Goal: Task Accomplishment & Management: Manage account settings

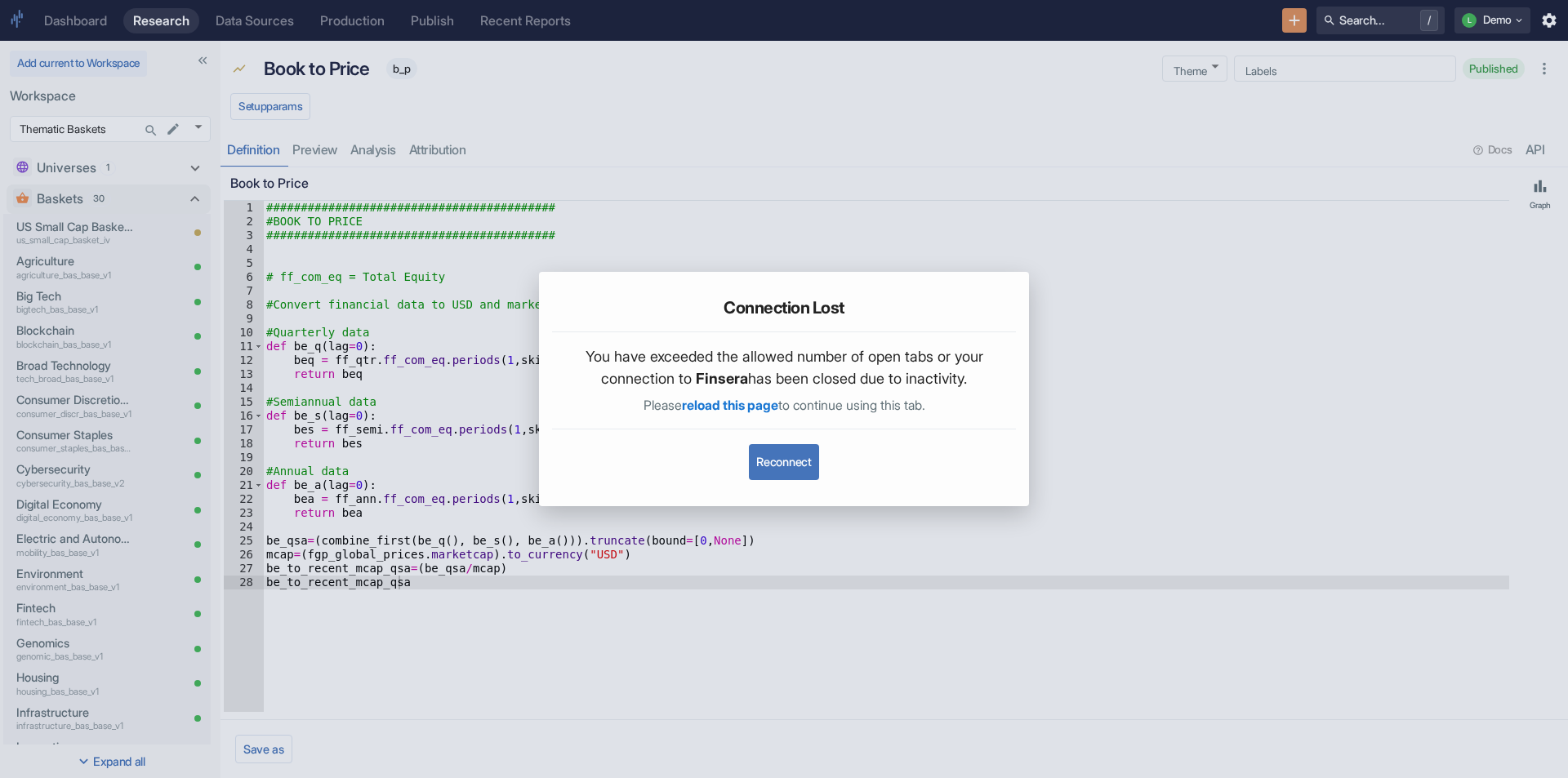
click at [780, 463] on button "Reconnect" at bounding box center [784, 462] width 70 height 36
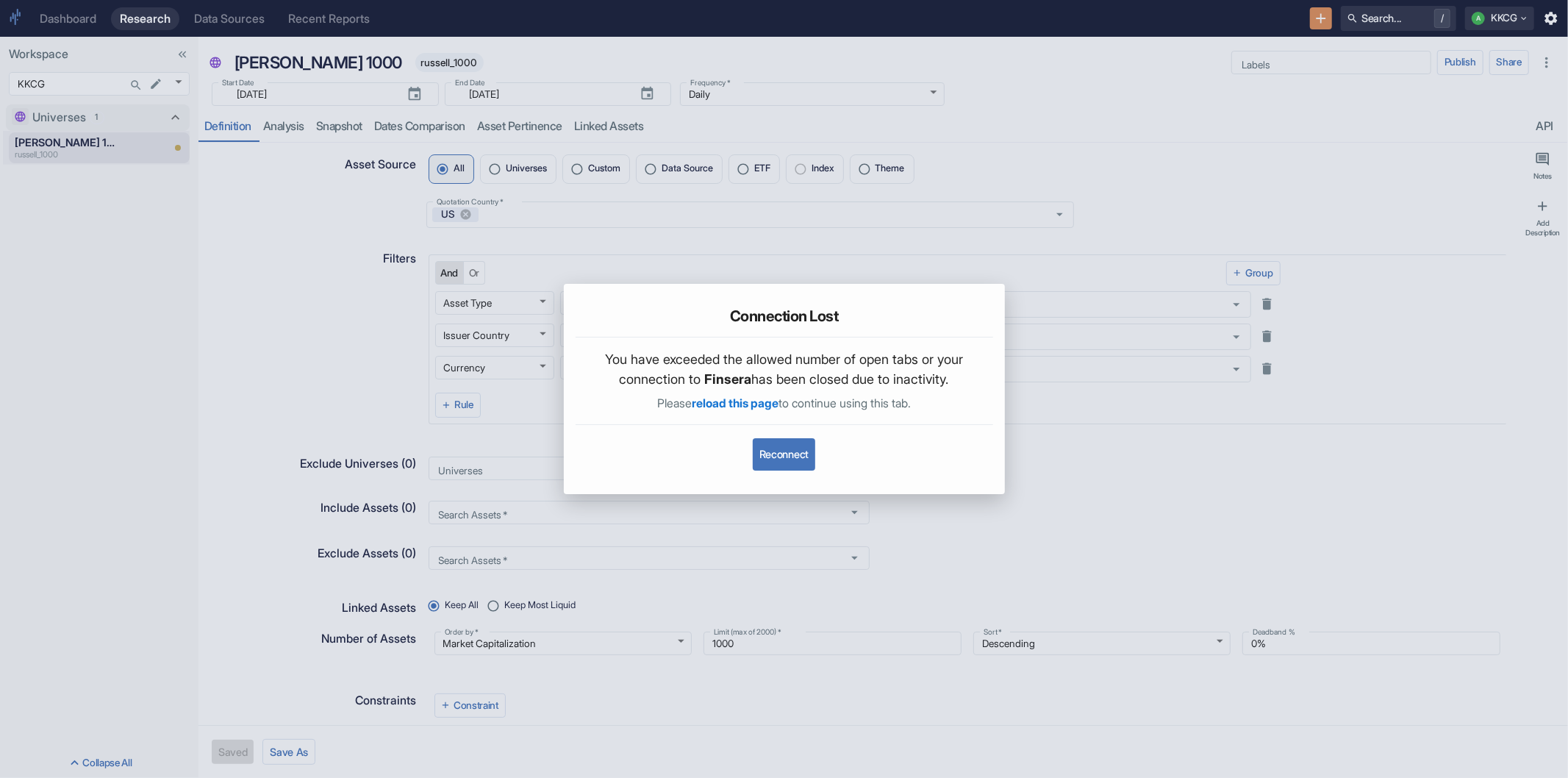
click at [798, 454] on button "Reconnect" at bounding box center [784, 454] width 63 height 32
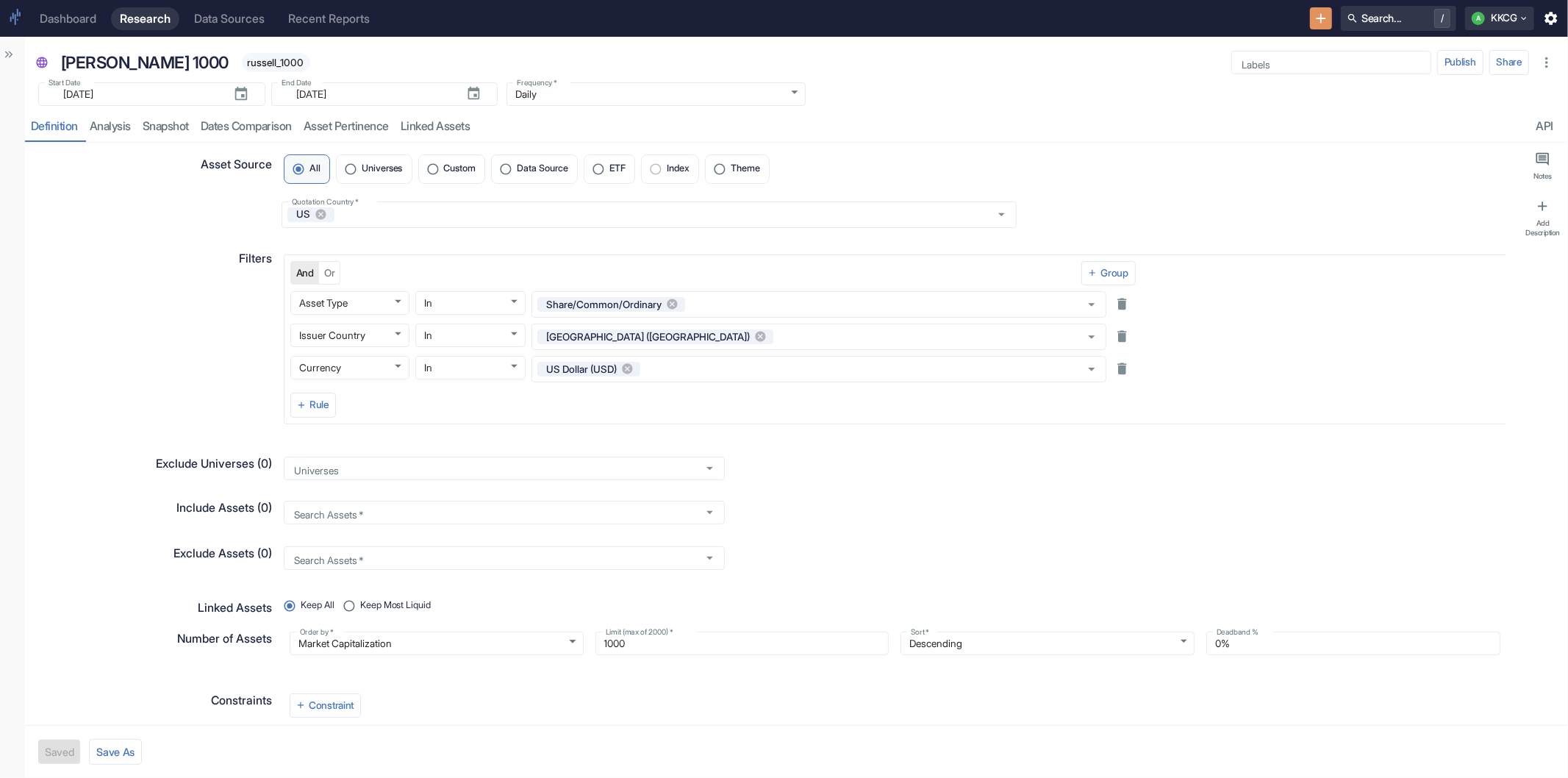
type textarea "x"
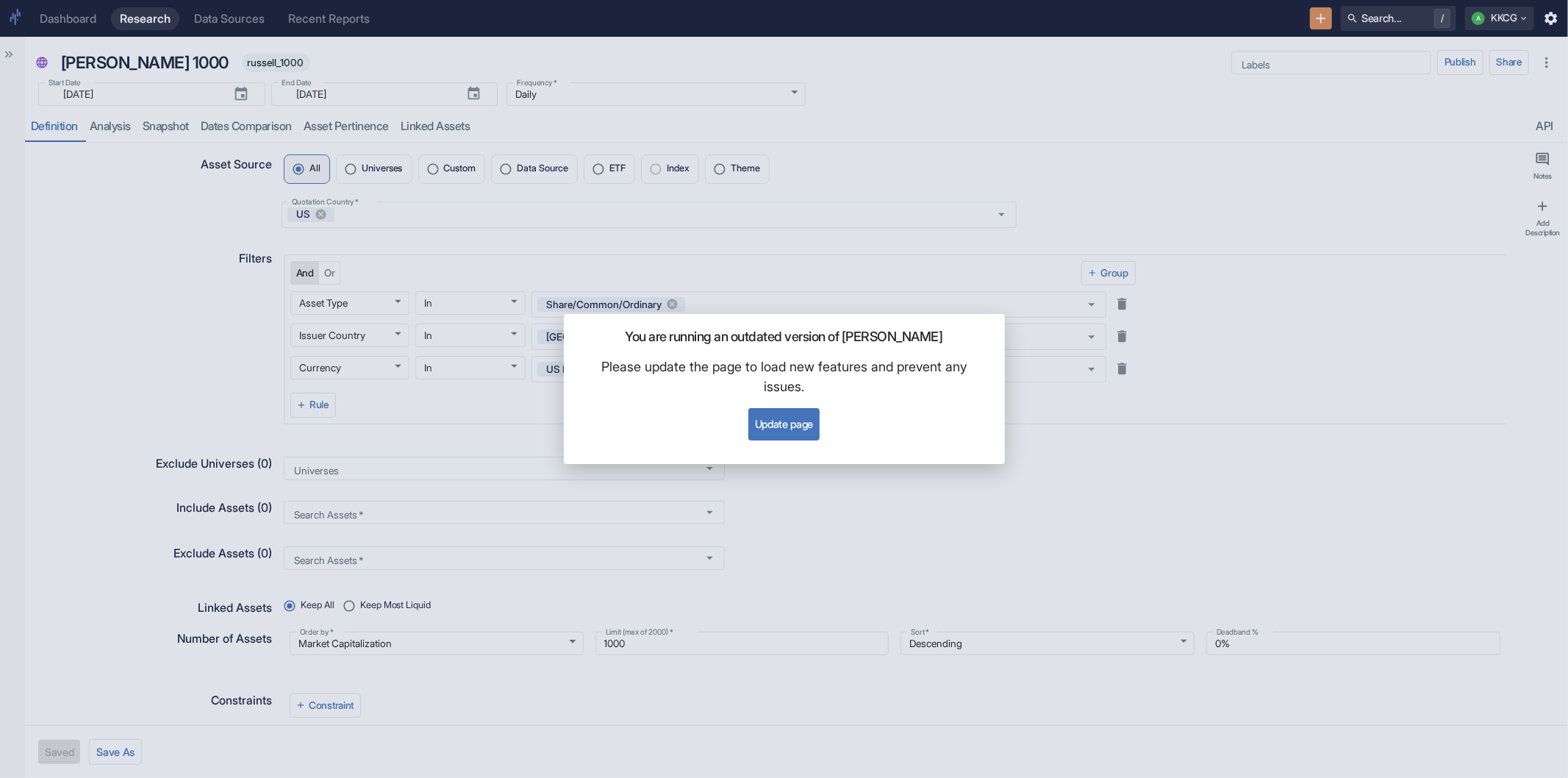
click at [777, 415] on button "Update page" at bounding box center [784, 423] width 71 height 32
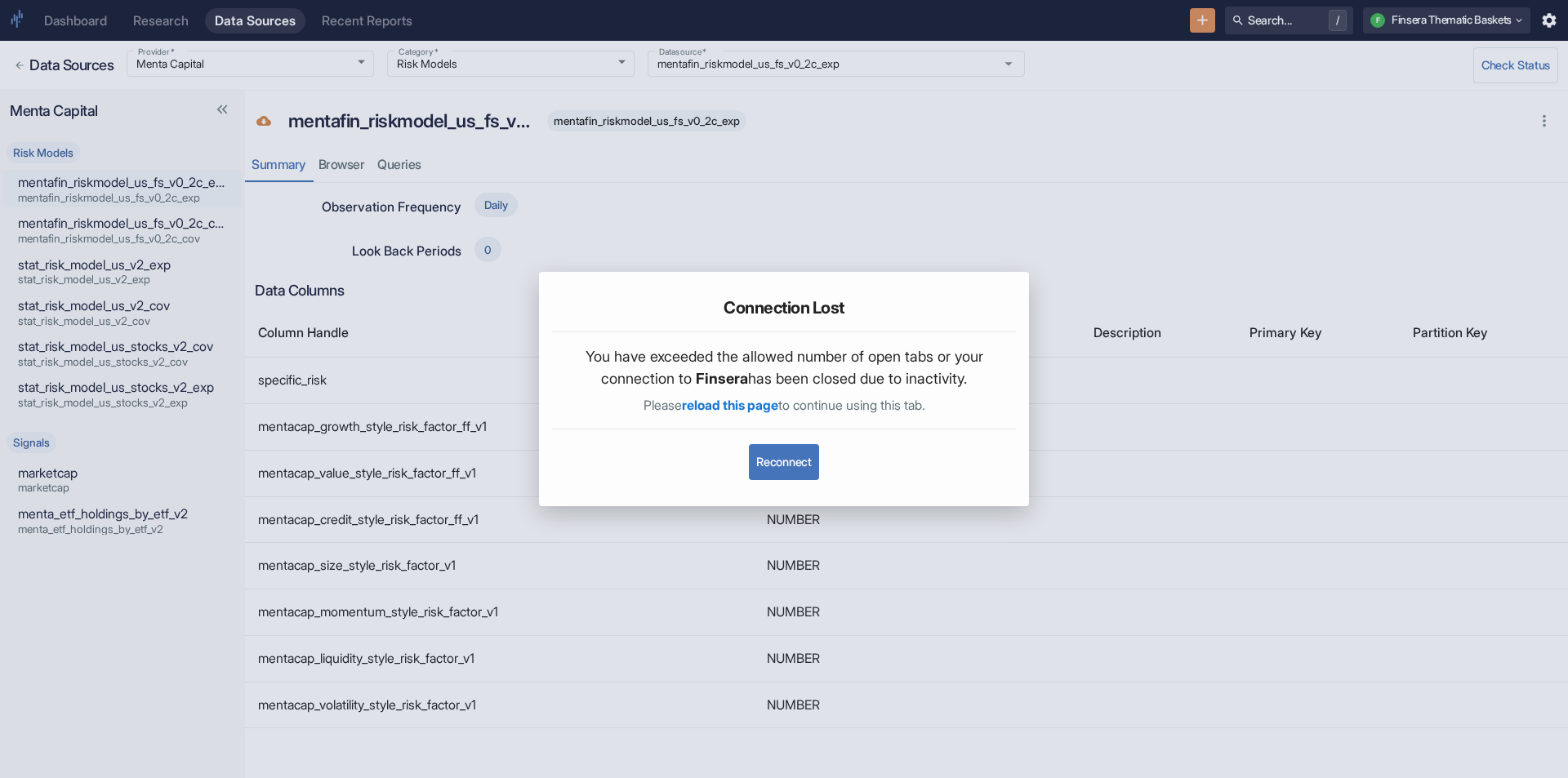
click at [787, 470] on button "Reconnect" at bounding box center [784, 462] width 70 height 36
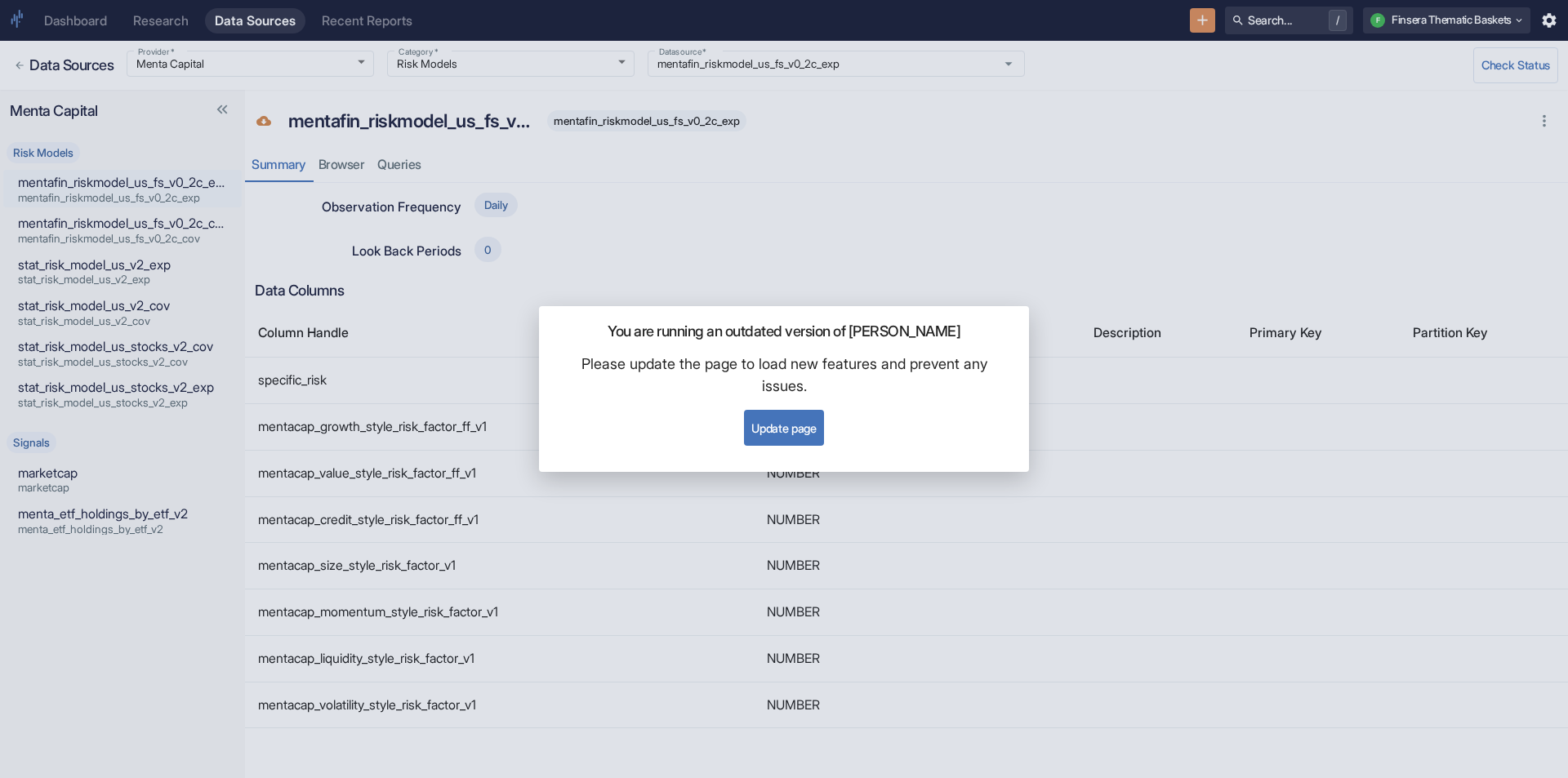
click at [819, 426] on button "Update page" at bounding box center [784, 427] width 79 height 36
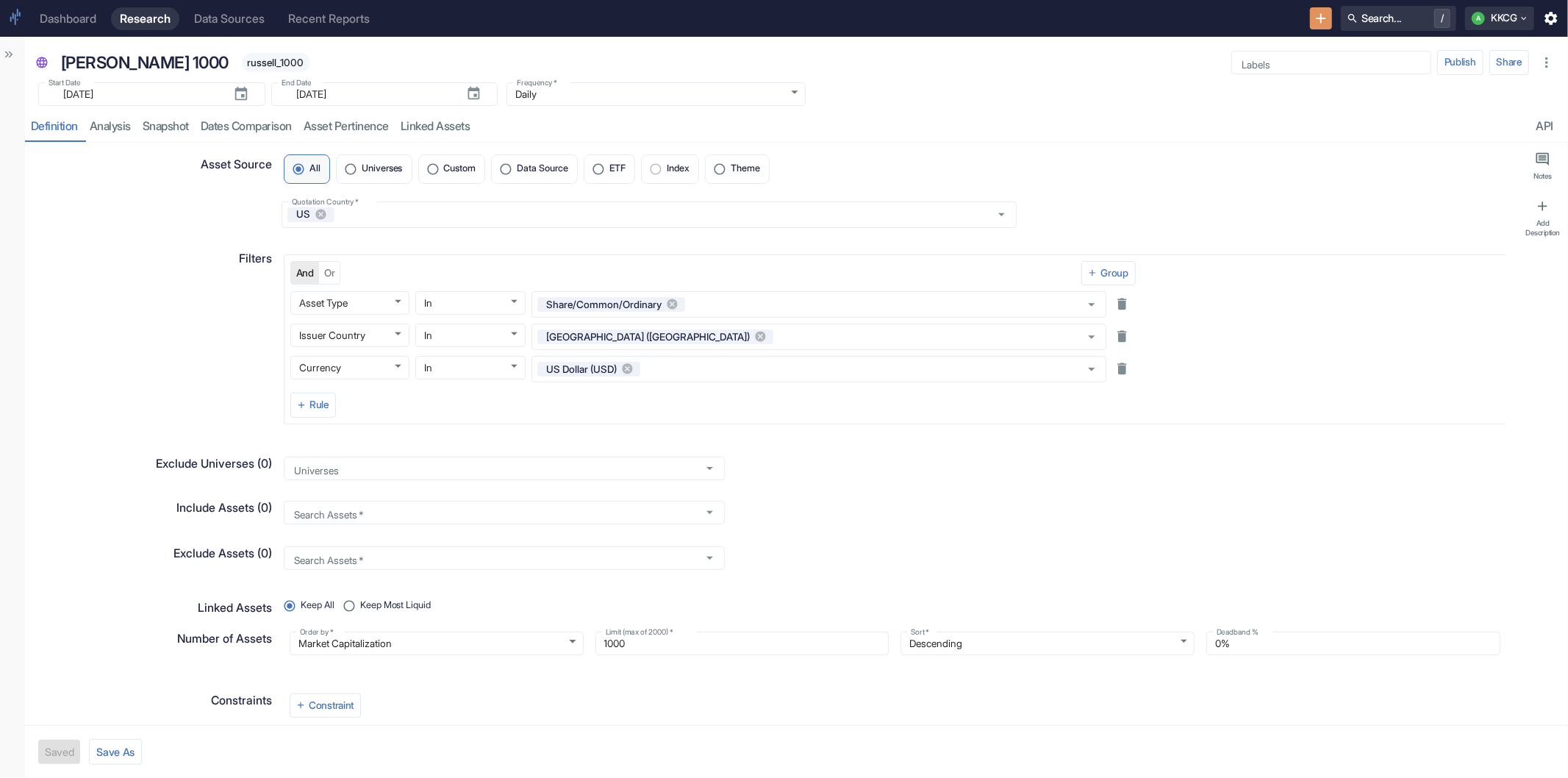
type textarea "x"
click at [243, 15] on div "Data Sources" at bounding box center [229, 18] width 71 height 14
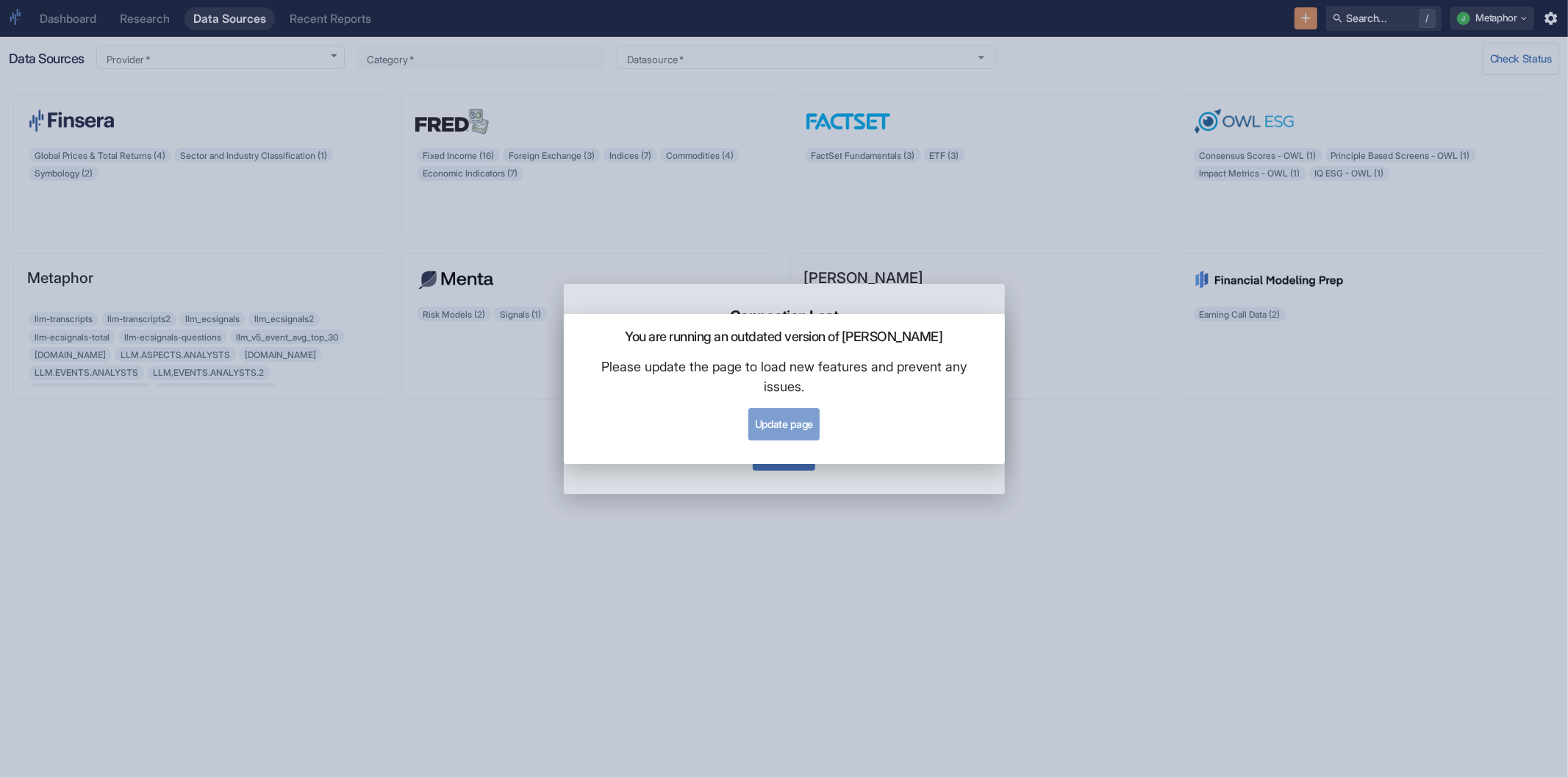
click at [777, 427] on button "Update page" at bounding box center [784, 423] width 71 height 32
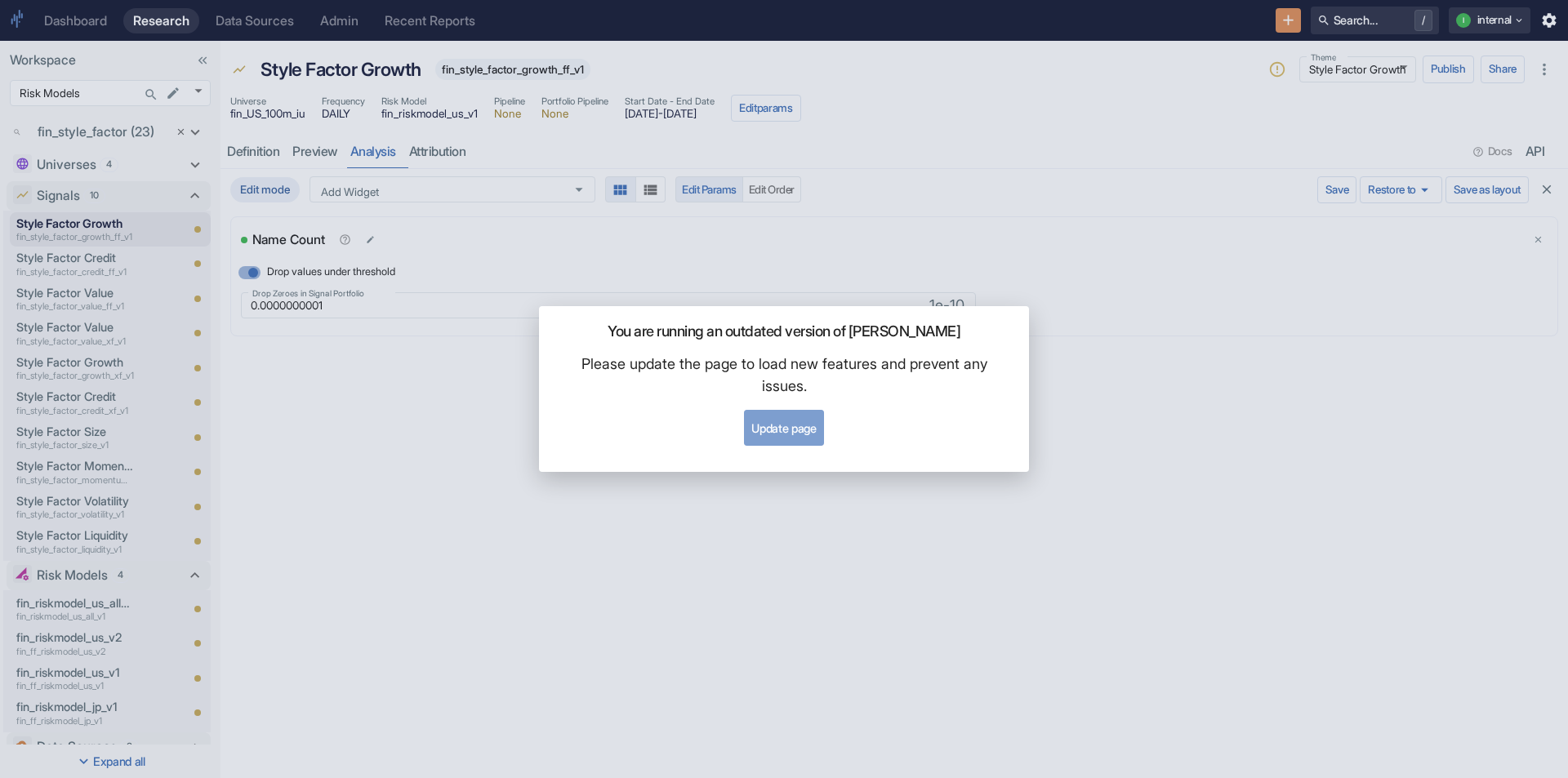
click at [769, 433] on button "Update page" at bounding box center [784, 427] width 79 height 36
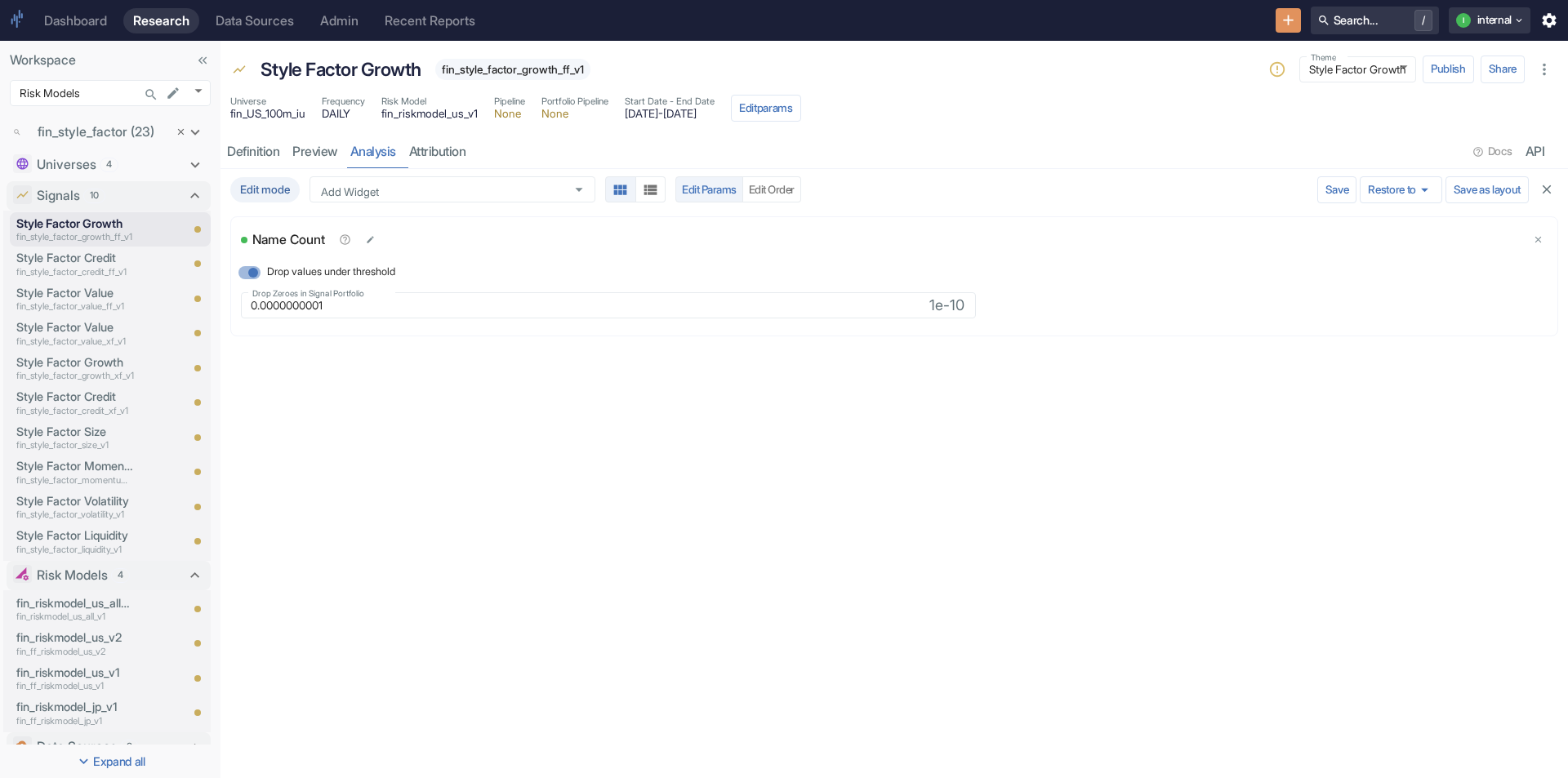
click at [250, 16] on div "Data Sources" at bounding box center [255, 20] width 79 height 16
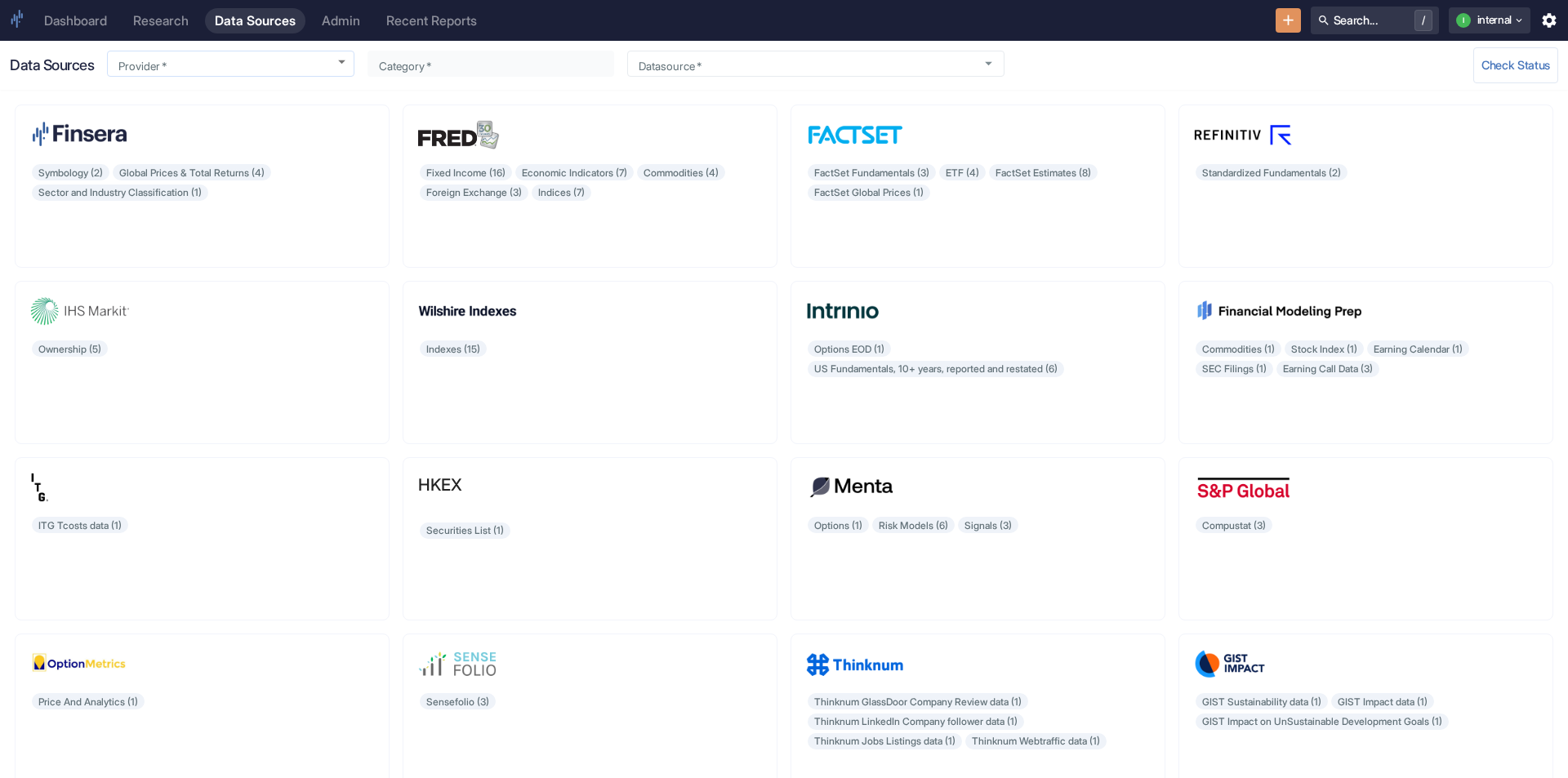
click at [256, 57] on body "Dashboard Research Data Sources Admin Recent Reports Search... / i internal Dat…" at bounding box center [784, 389] width 1568 height 778
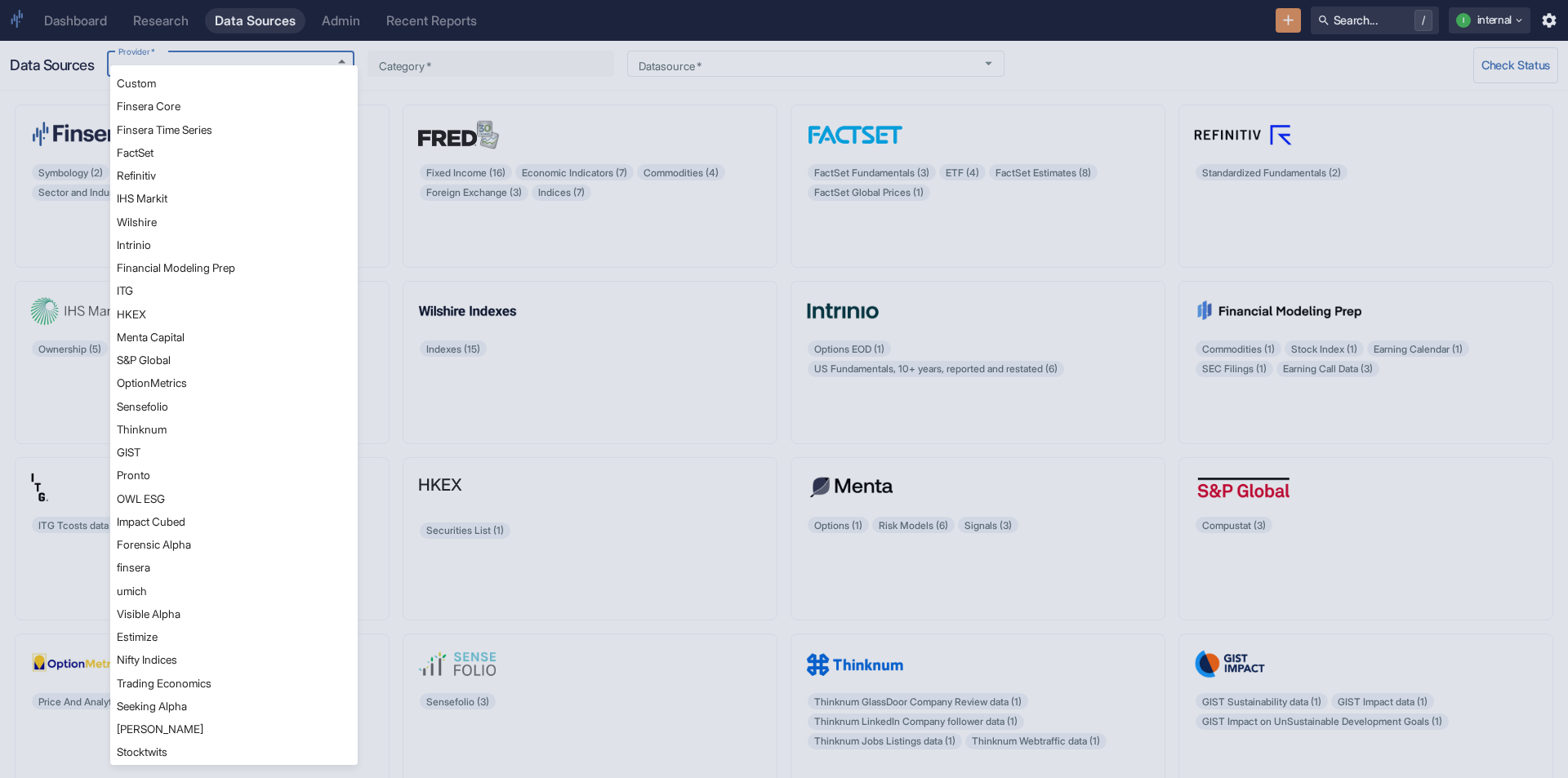
click at [368, 16] on div at bounding box center [784, 389] width 1568 height 778
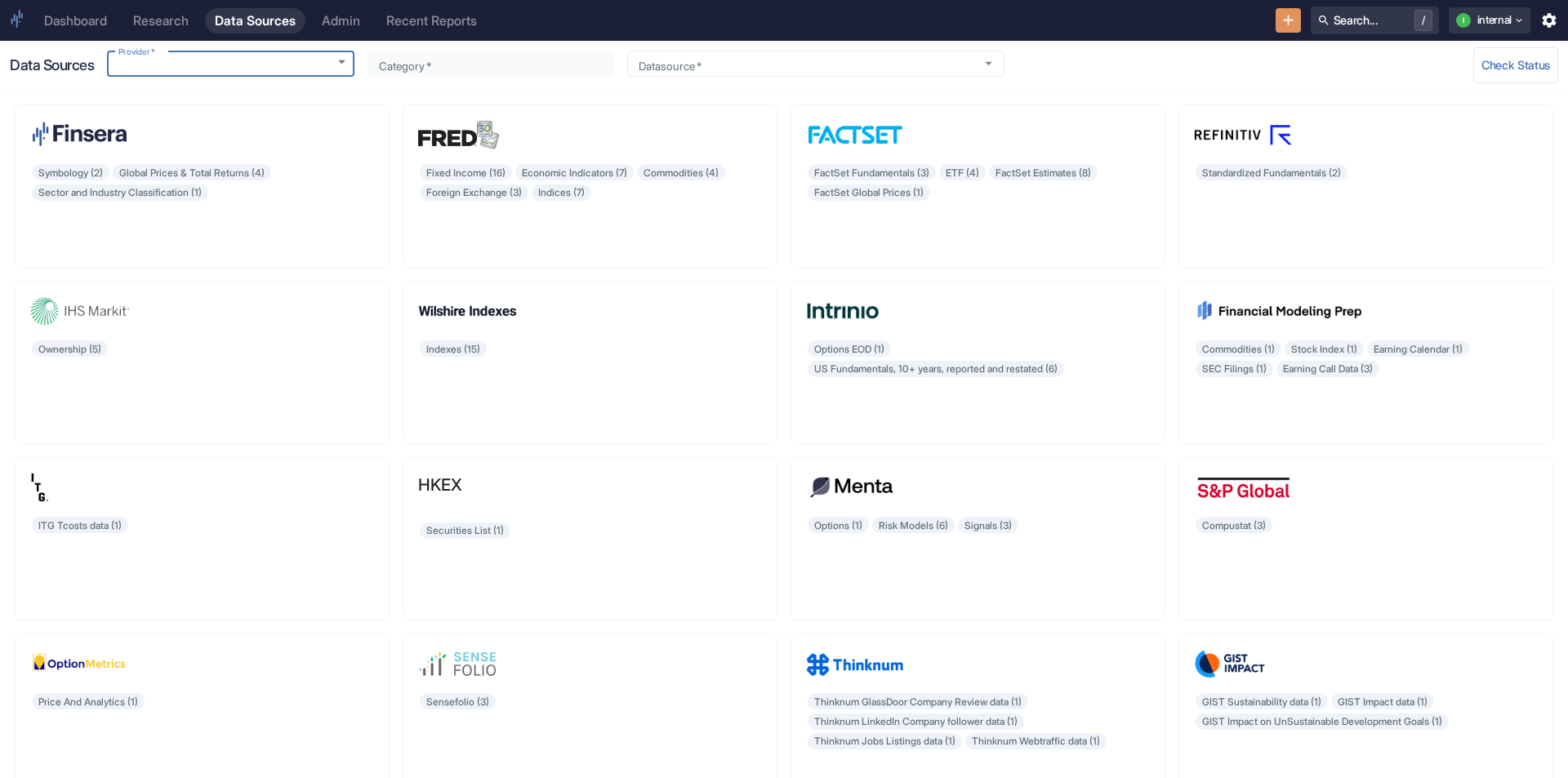
click at [349, 18] on div "Custom Finsera Core Finsera Time Series FactSet Refinitiv IHS Markit Wilshire I…" at bounding box center [784, 389] width 1568 height 778
click at [349, 18] on div "Admin" at bounding box center [341, 20] width 38 height 16
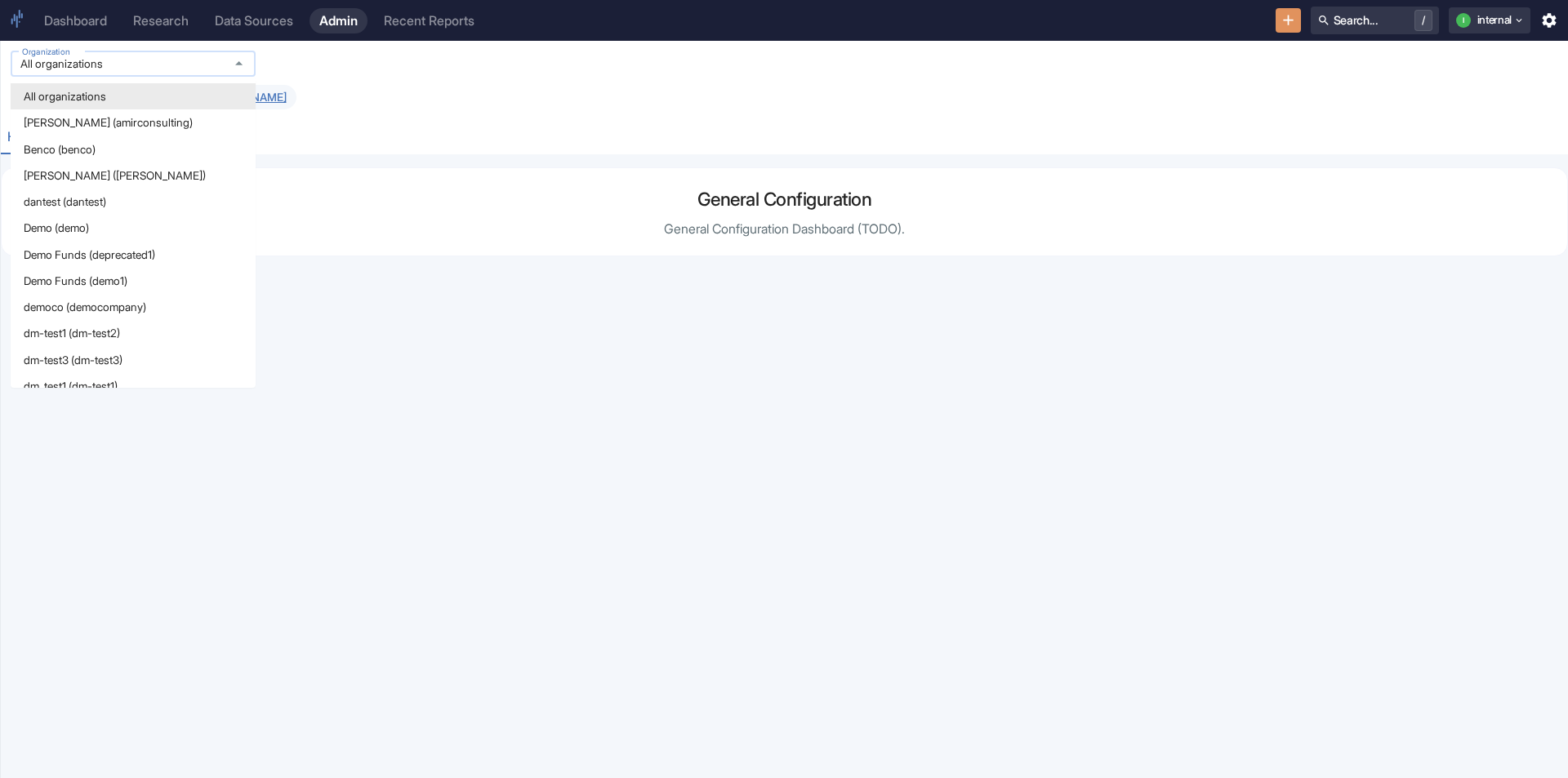
click at [183, 65] on input "All organizations" at bounding box center [117, 63] width 204 height 15
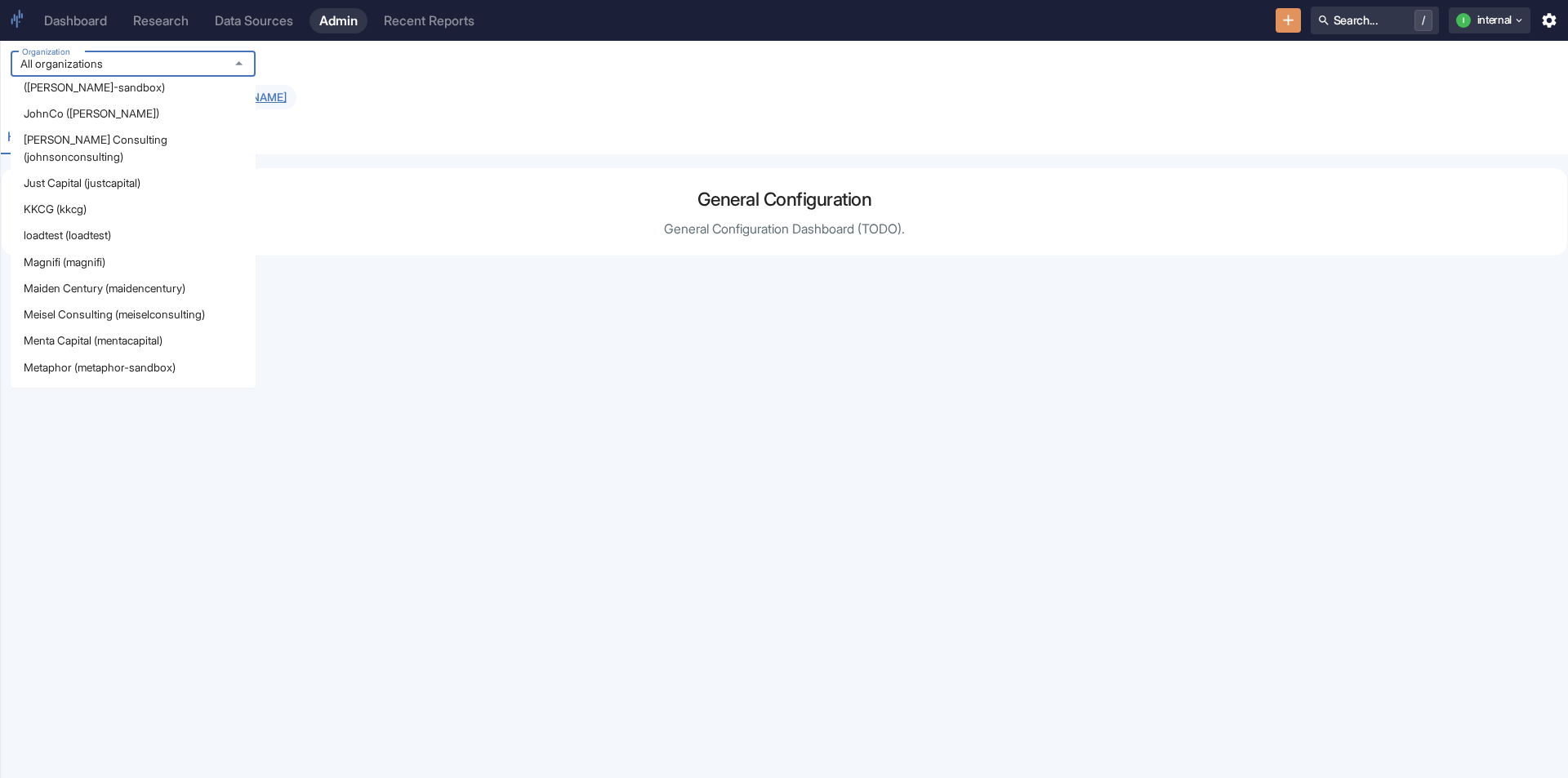
scroll to position [653, 0]
click at [104, 224] on li "KKCG (kkcg)" at bounding box center [133, 236] width 245 height 27
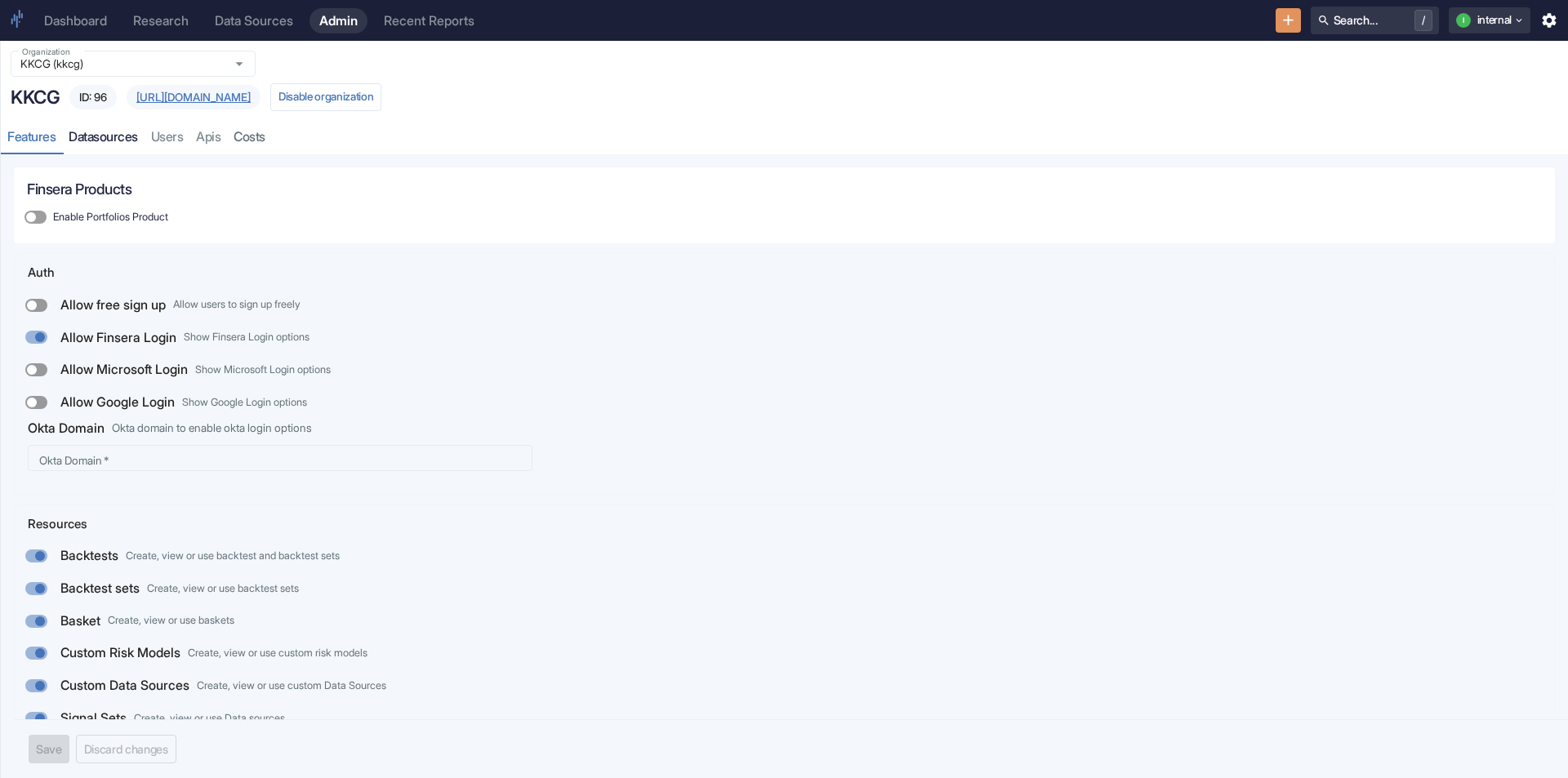
click at [111, 126] on link "datasources" at bounding box center [104, 137] width 82 height 34
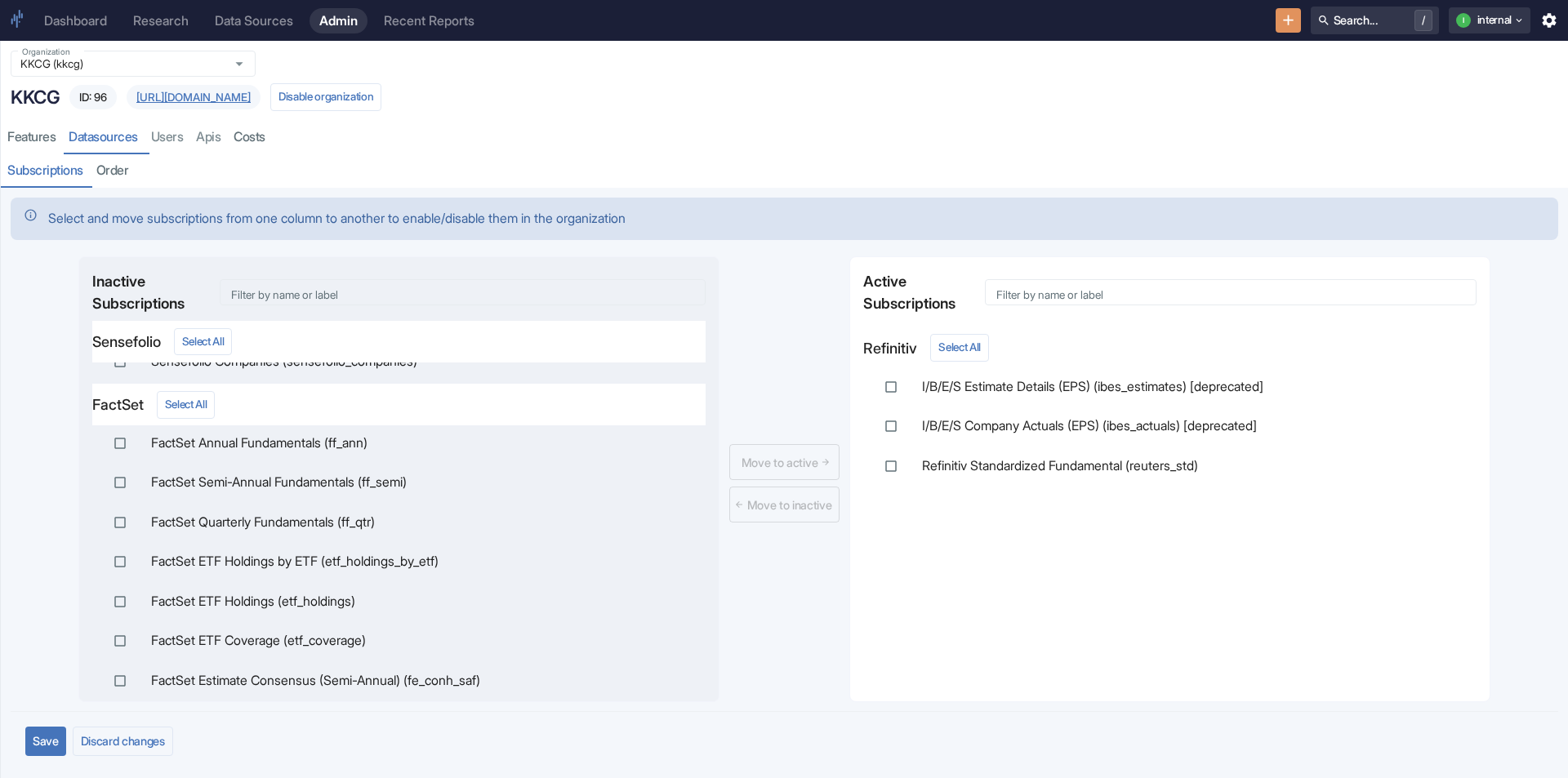
scroll to position [572, 0]
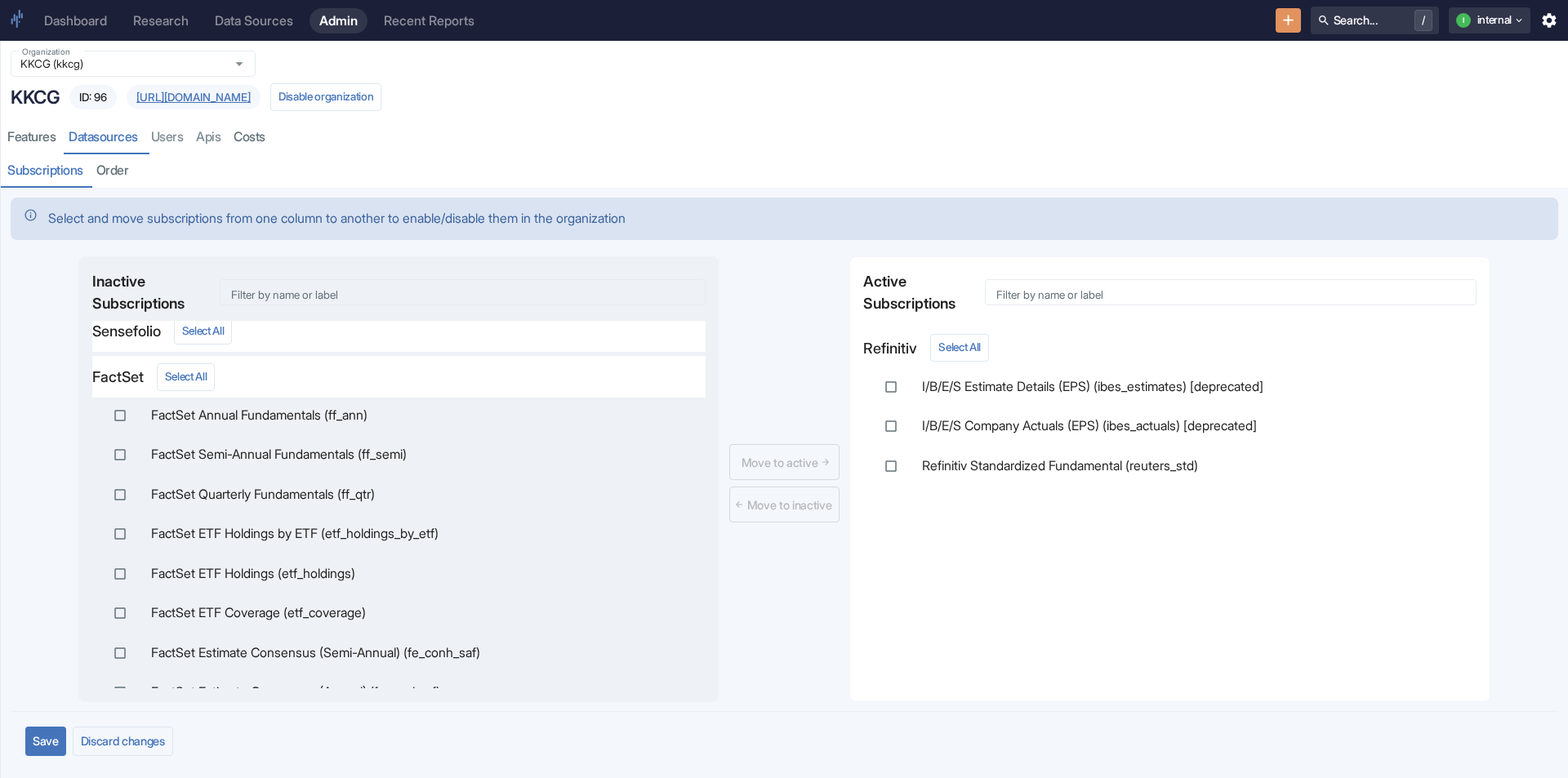
click at [268, 411] on span "FactSet Annual Fundamentals (ff_ann)" at bounding box center [422, 415] width 542 height 19
checkbox input "true"
click at [131, 454] on input "checkbox" at bounding box center [120, 455] width 29 height 29
checkbox input "true"
click at [119, 498] on input "checkbox" at bounding box center [120, 495] width 29 height 29
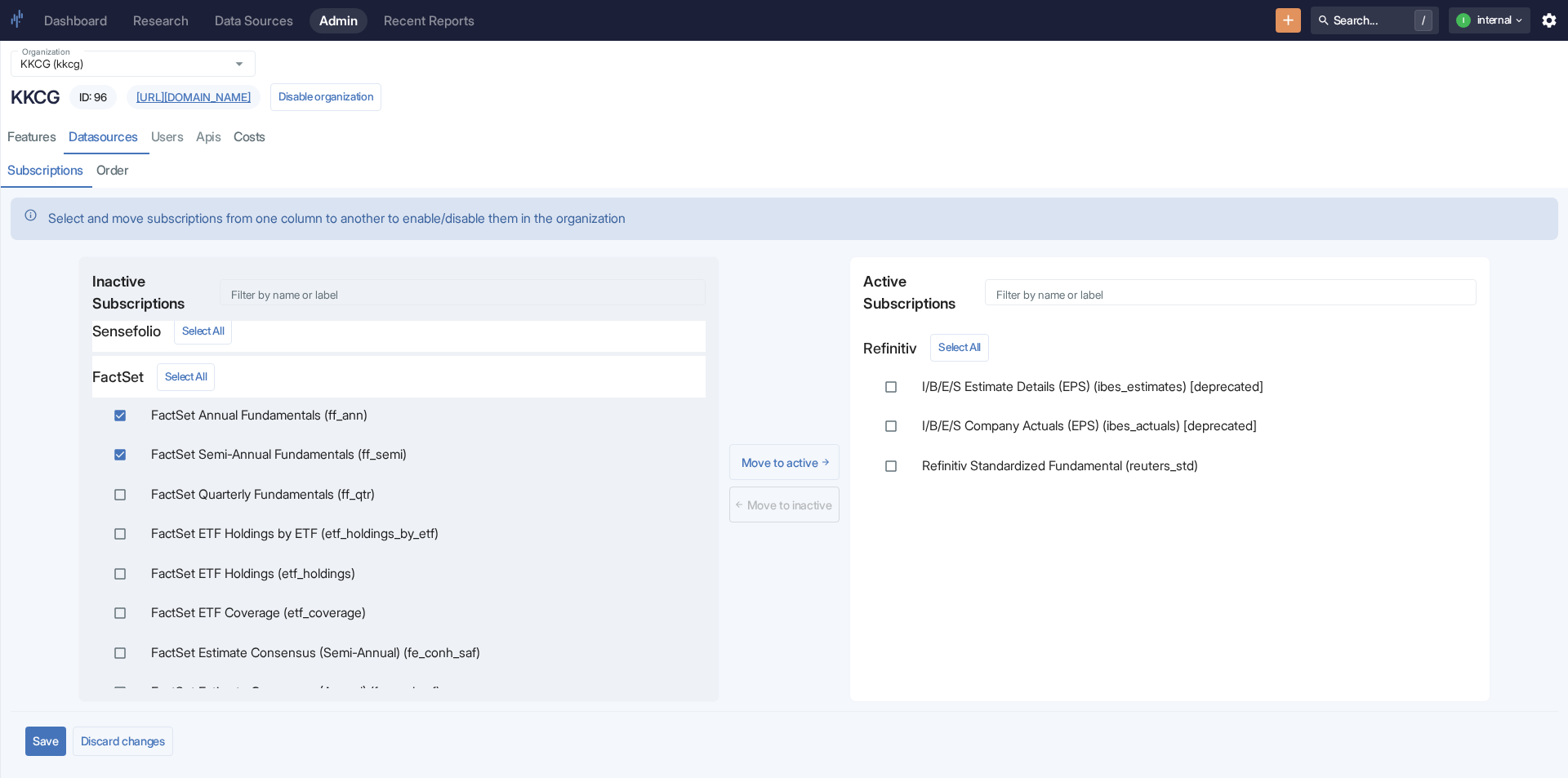
checkbox input "true"
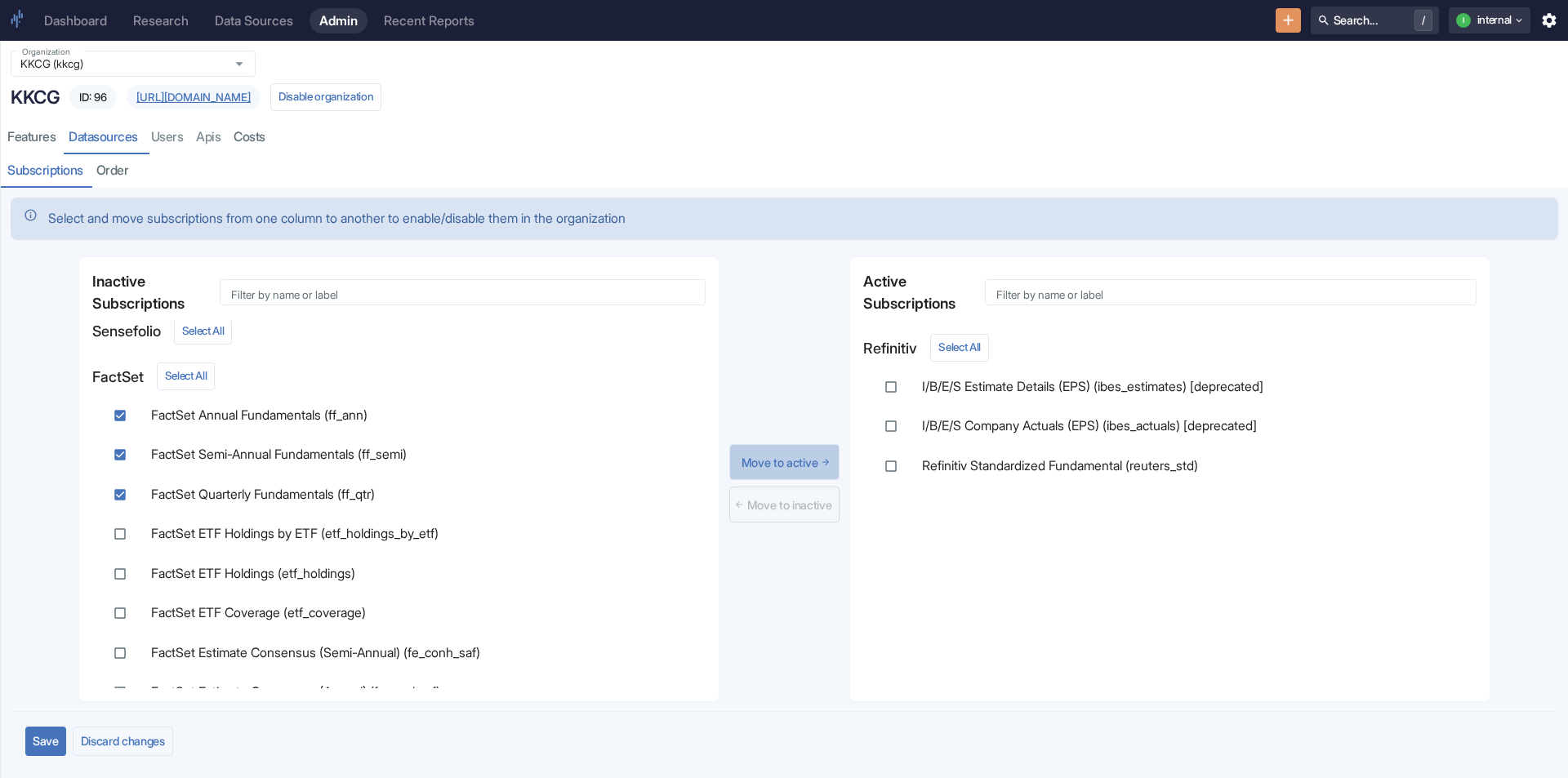
click at [756, 461] on button "Move to active" at bounding box center [784, 462] width 111 height 36
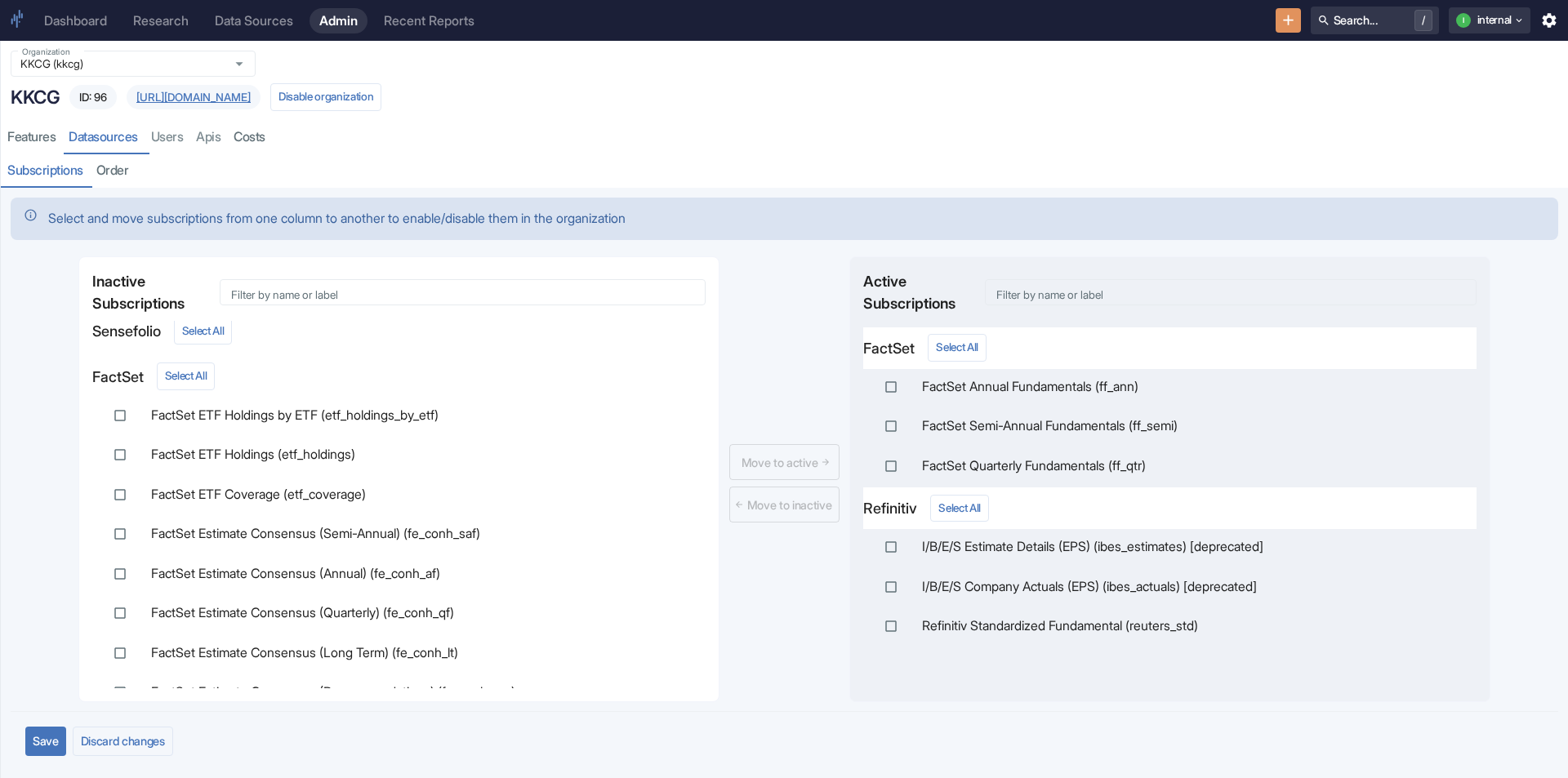
click at [889, 386] on input "checkbox" at bounding box center [891, 387] width 29 height 29
checkbox input "true"
click at [883, 425] on input "checkbox" at bounding box center [891, 426] width 29 height 29
checkbox input "true"
click at [889, 461] on input "checkbox" at bounding box center [891, 466] width 29 height 29
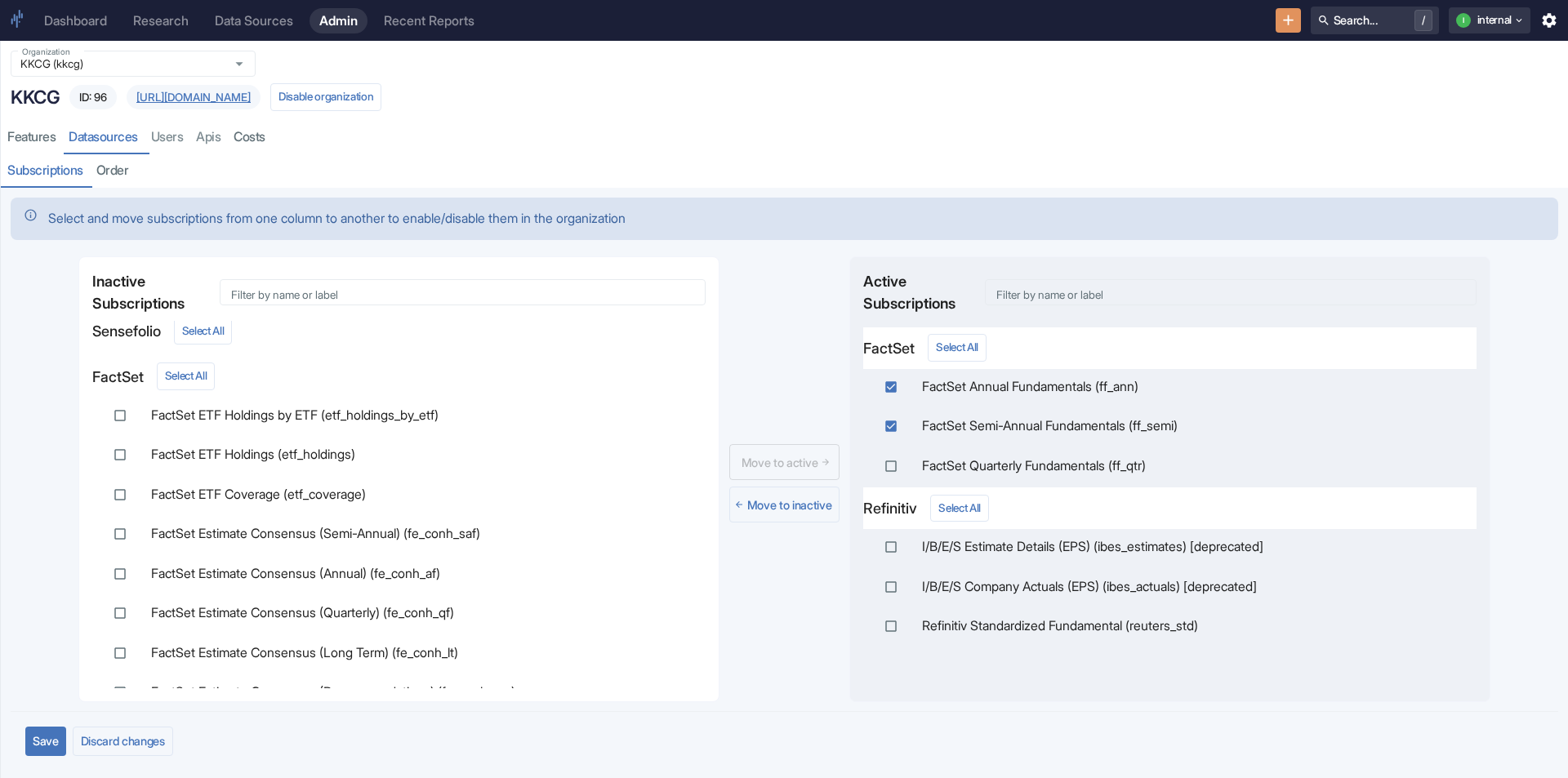
checkbox input "true"
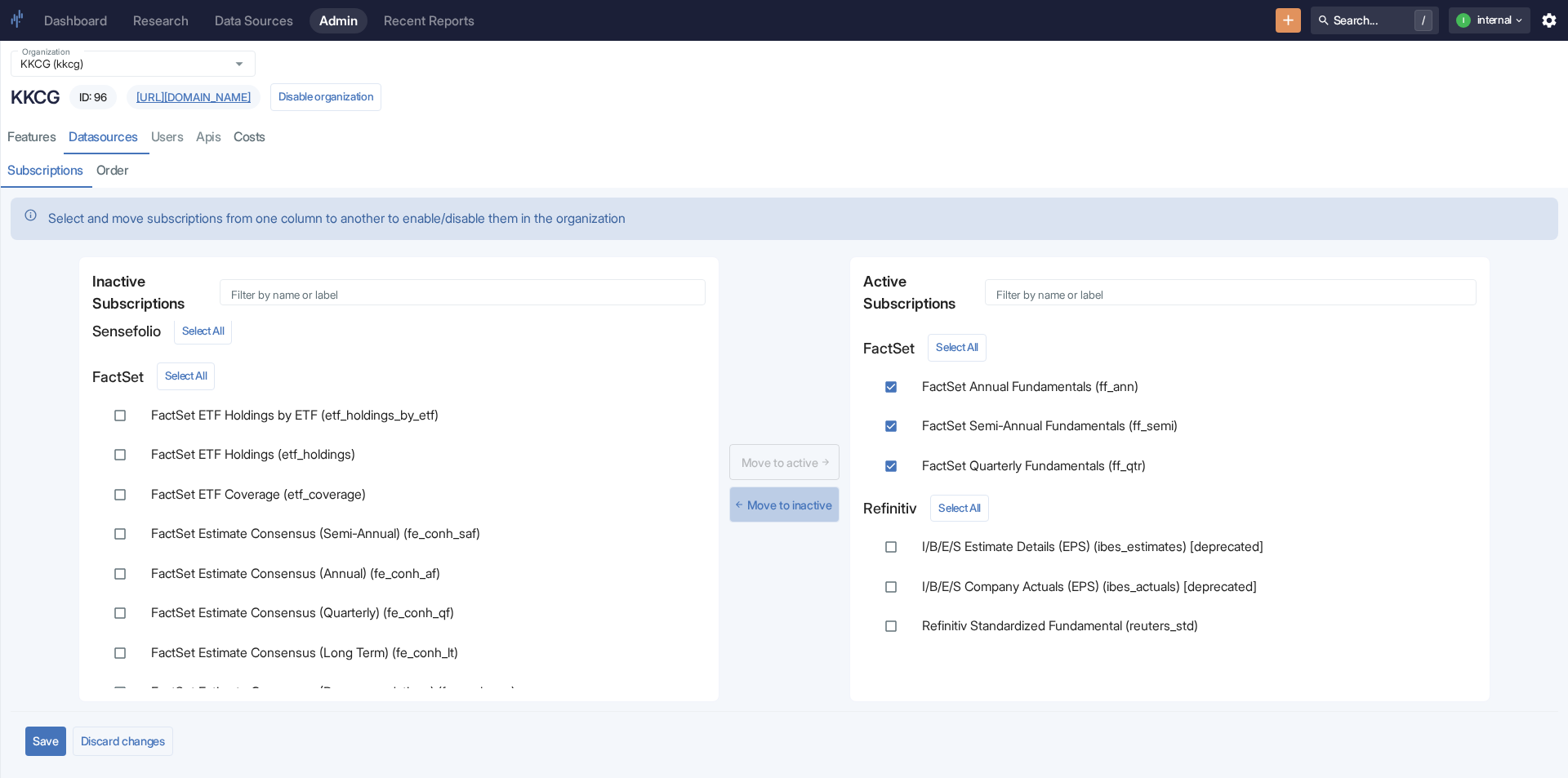
click at [790, 506] on button "Move to inactive" at bounding box center [784, 504] width 111 height 36
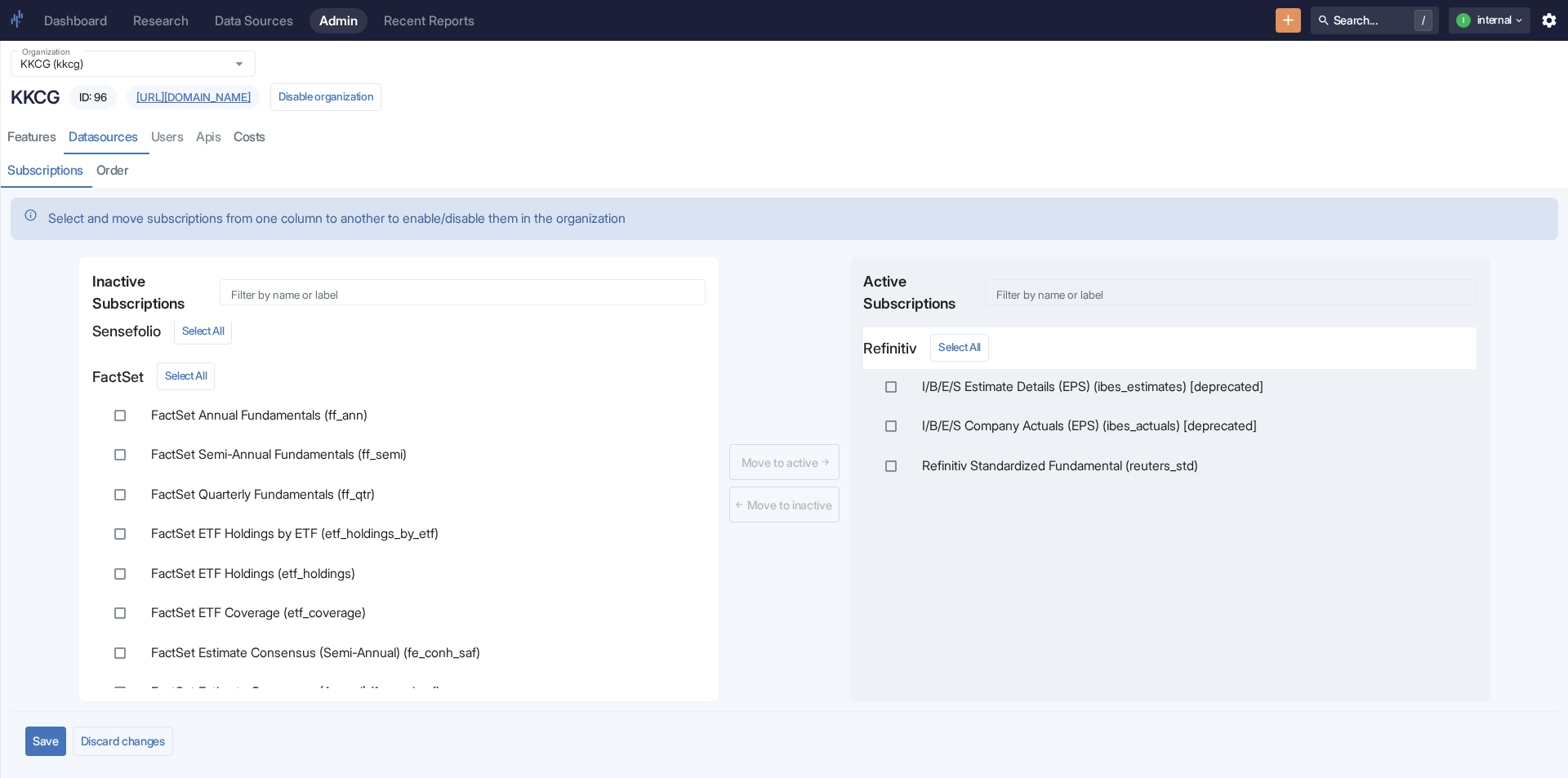
click at [896, 388] on input "checkbox" at bounding box center [891, 387] width 29 height 29
checkbox input "true"
click at [883, 428] on input "checkbox" at bounding box center [891, 426] width 29 height 29
checkbox input "true"
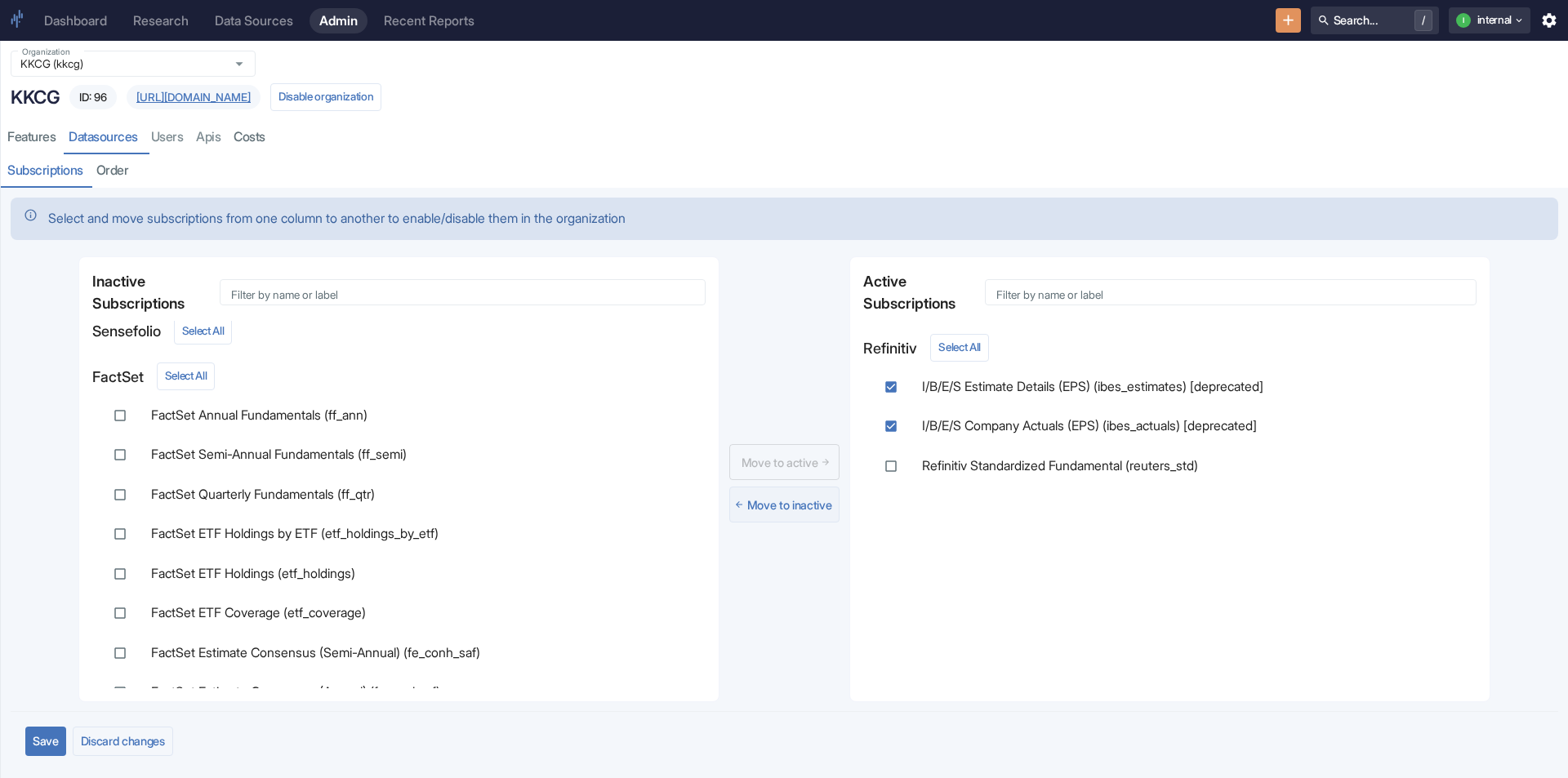
drag, startPoint x: 890, startPoint y: 465, endPoint x: 795, endPoint y: 504, distance: 102.7
click at [890, 466] on input "checkbox" at bounding box center [891, 466] width 29 height 29
checkbox input "true"
click at [761, 517] on button "Move to inactive" at bounding box center [784, 504] width 111 height 36
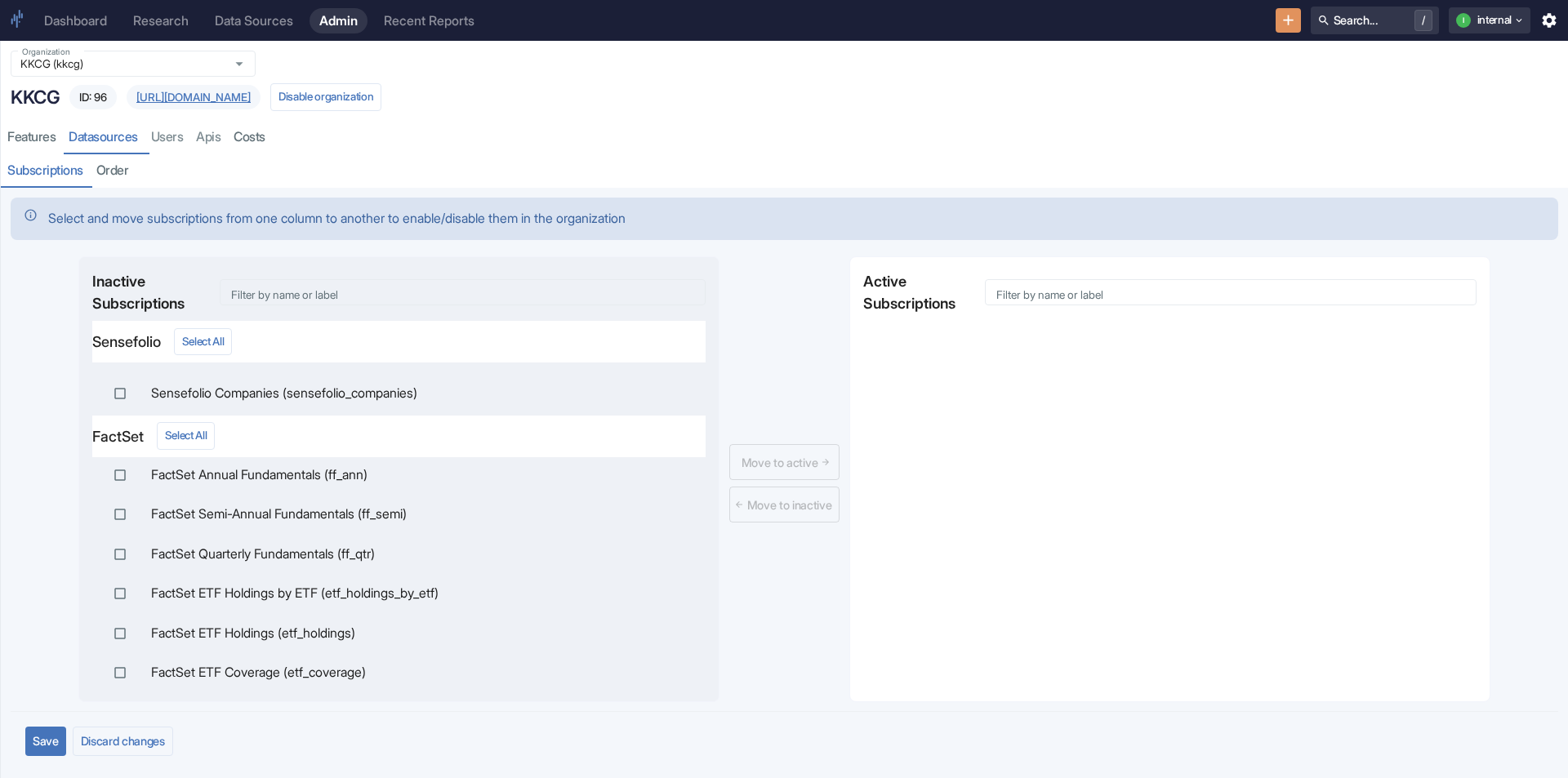
scroll to position [735, 0]
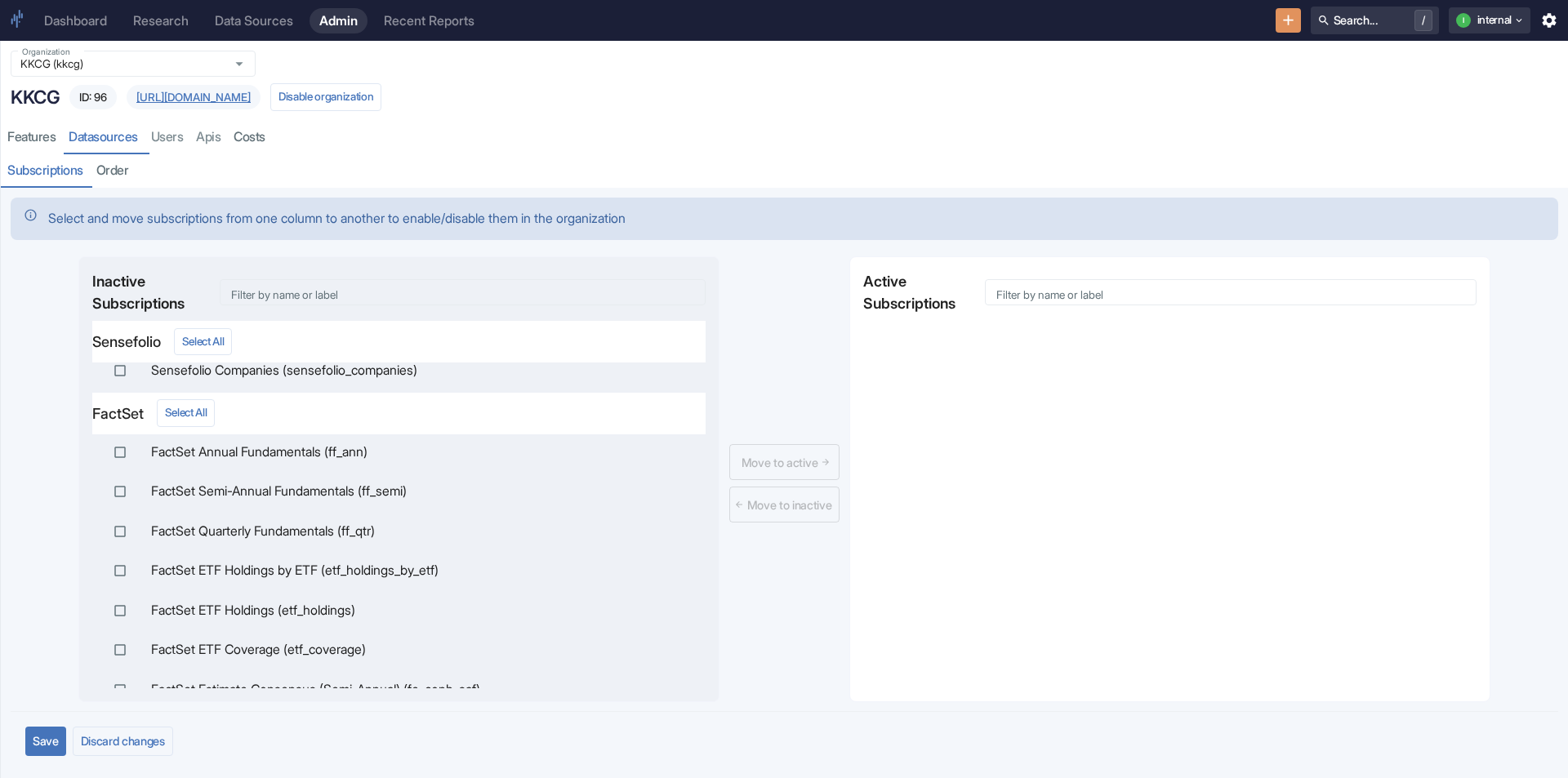
click at [171, 466] on li "FactSet Annual Fundamentals (ff_ann)" at bounding box center [399, 452] width 613 height 36
checkbox input "true"
click at [120, 490] on input "checkbox" at bounding box center [120, 491] width 29 height 29
checkbox input "true"
click at [118, 527] on input "checkbox" at bounding box center [120, 531] width 29 height 29
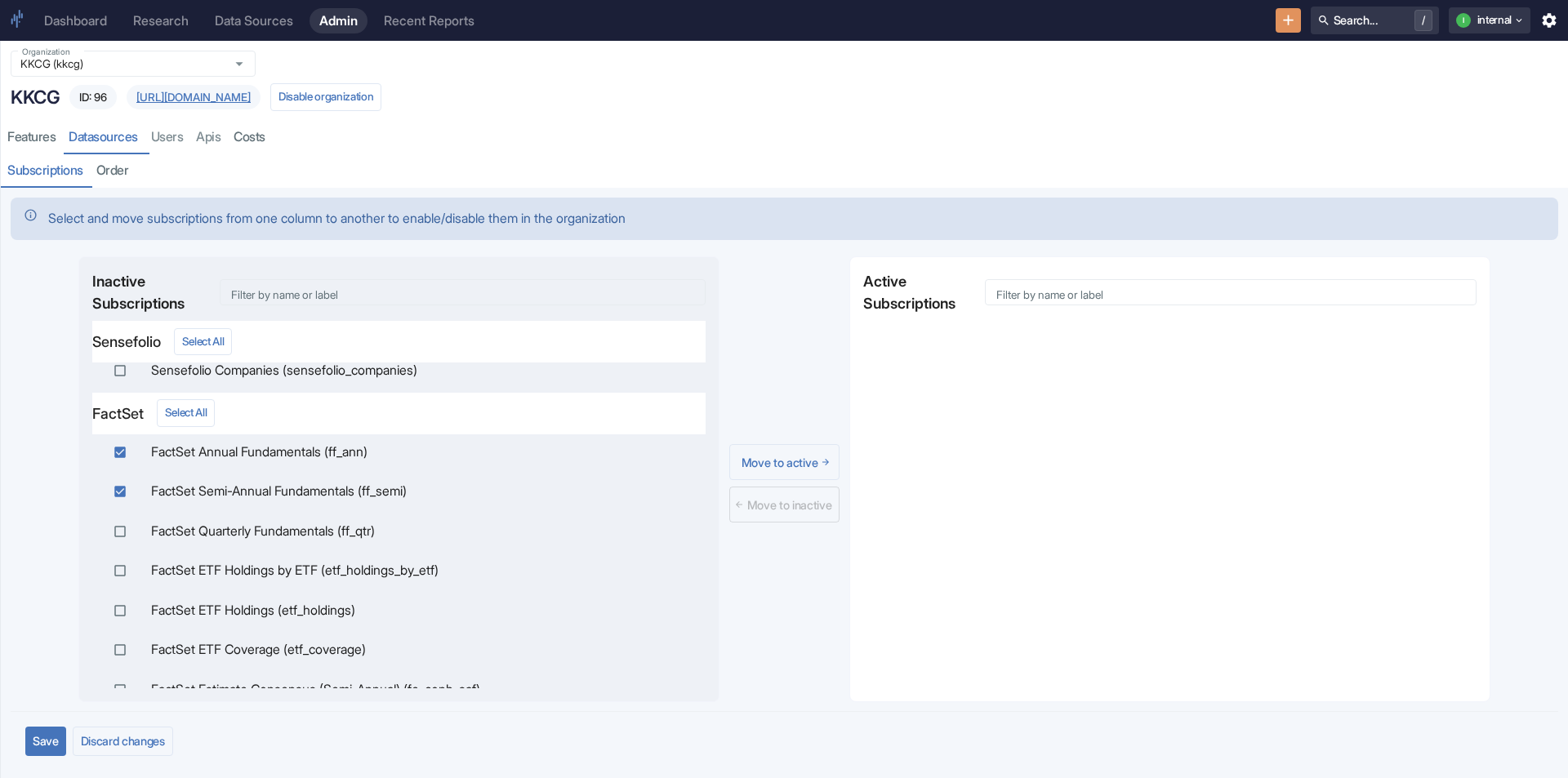
checkbox input "true"
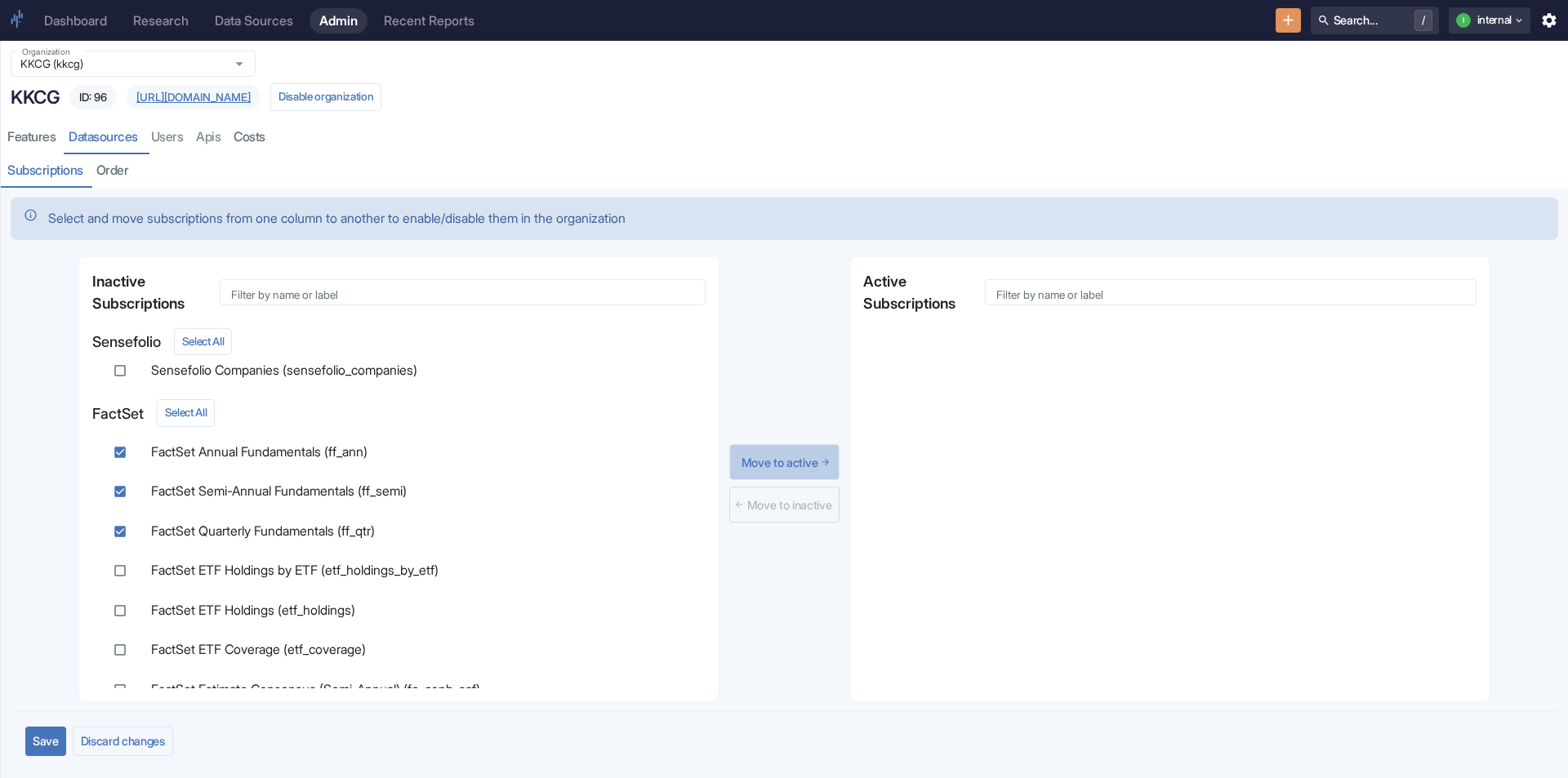
click at [776, 465] on button "Move to active" at bounding box center [784, 462] width 111 height 36
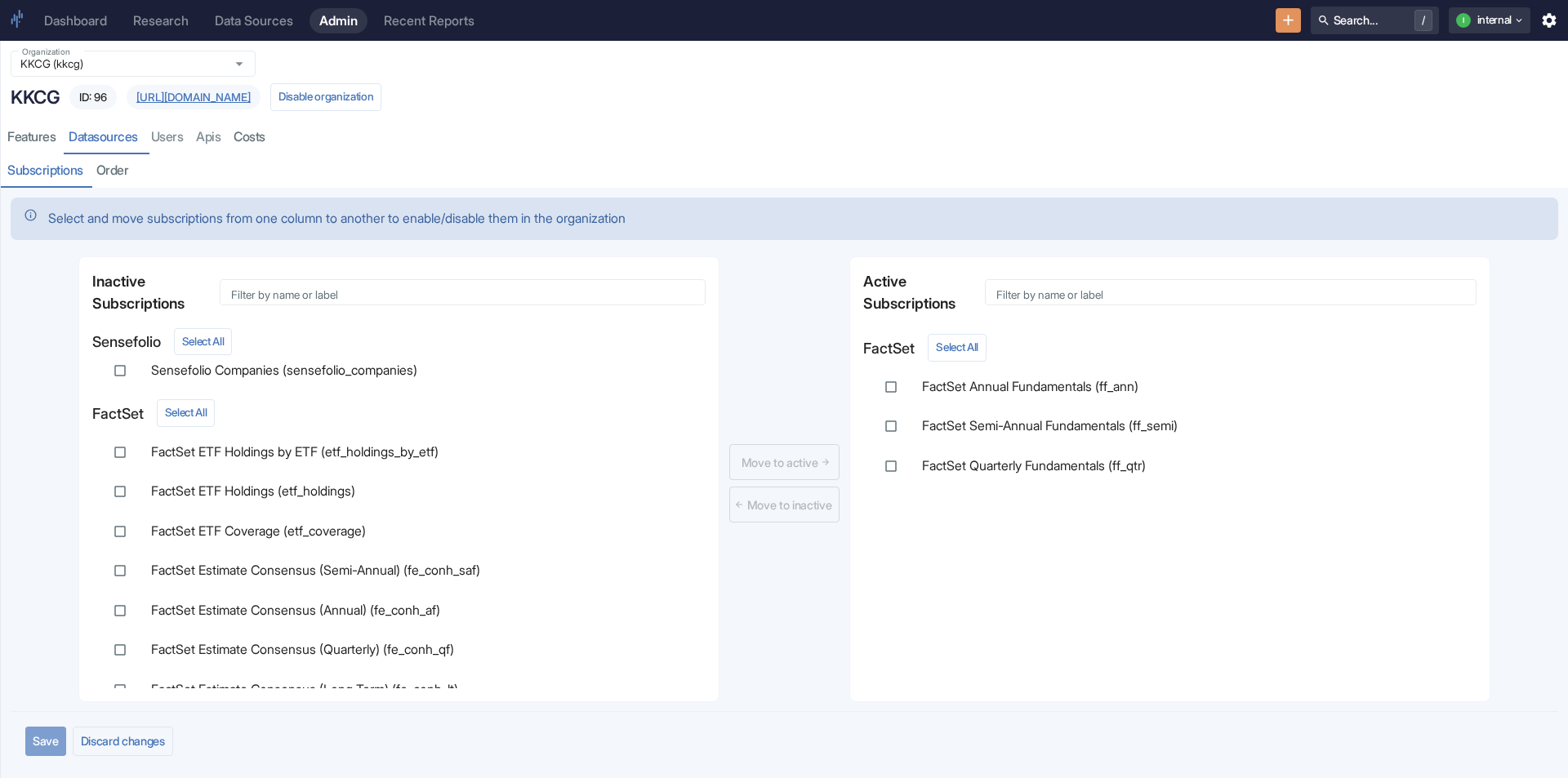
click at [48, 742] on button "Save" at bounding box center [46, 740] width 41 height 28
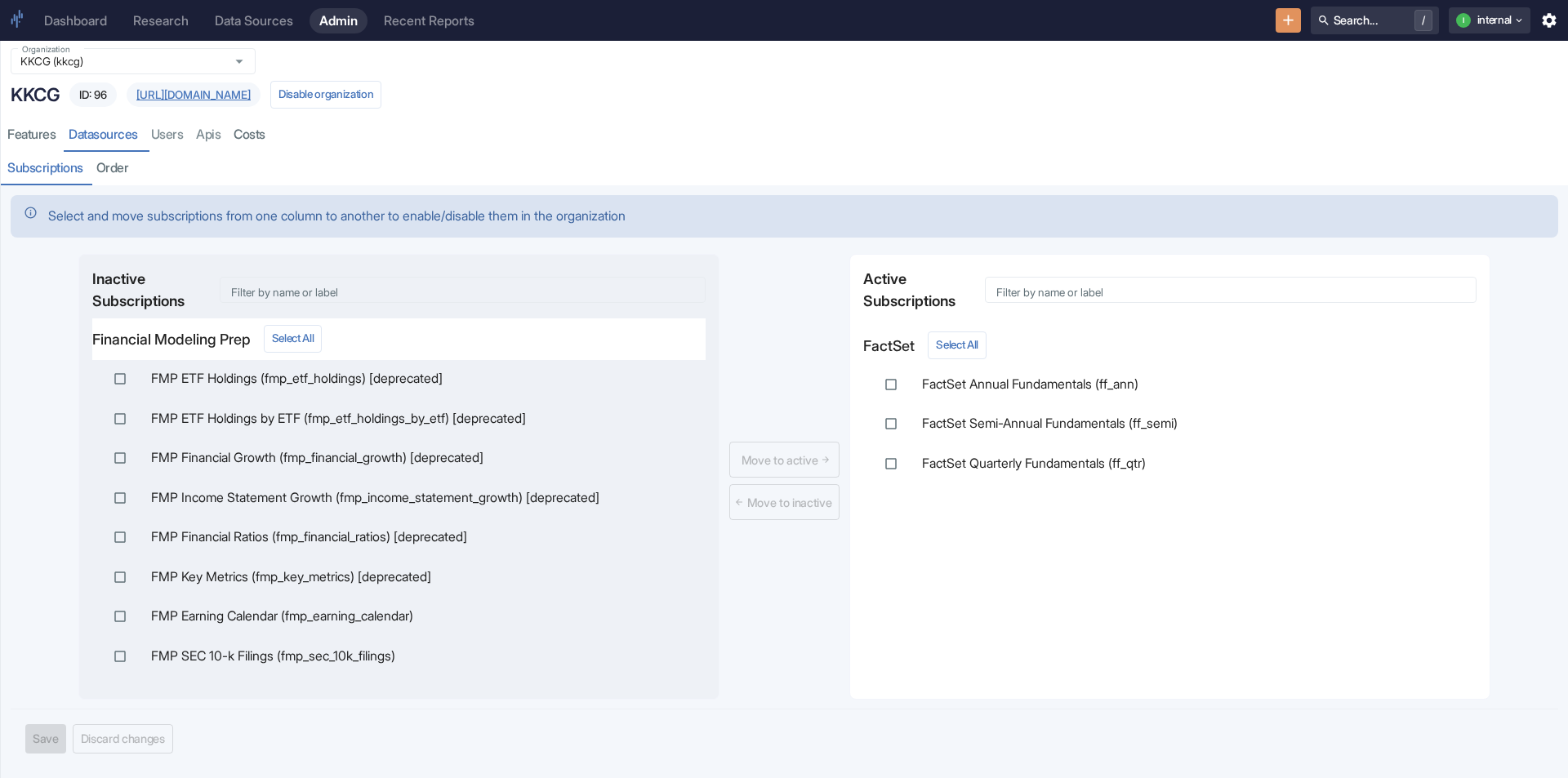
scroll to position [0, 0]
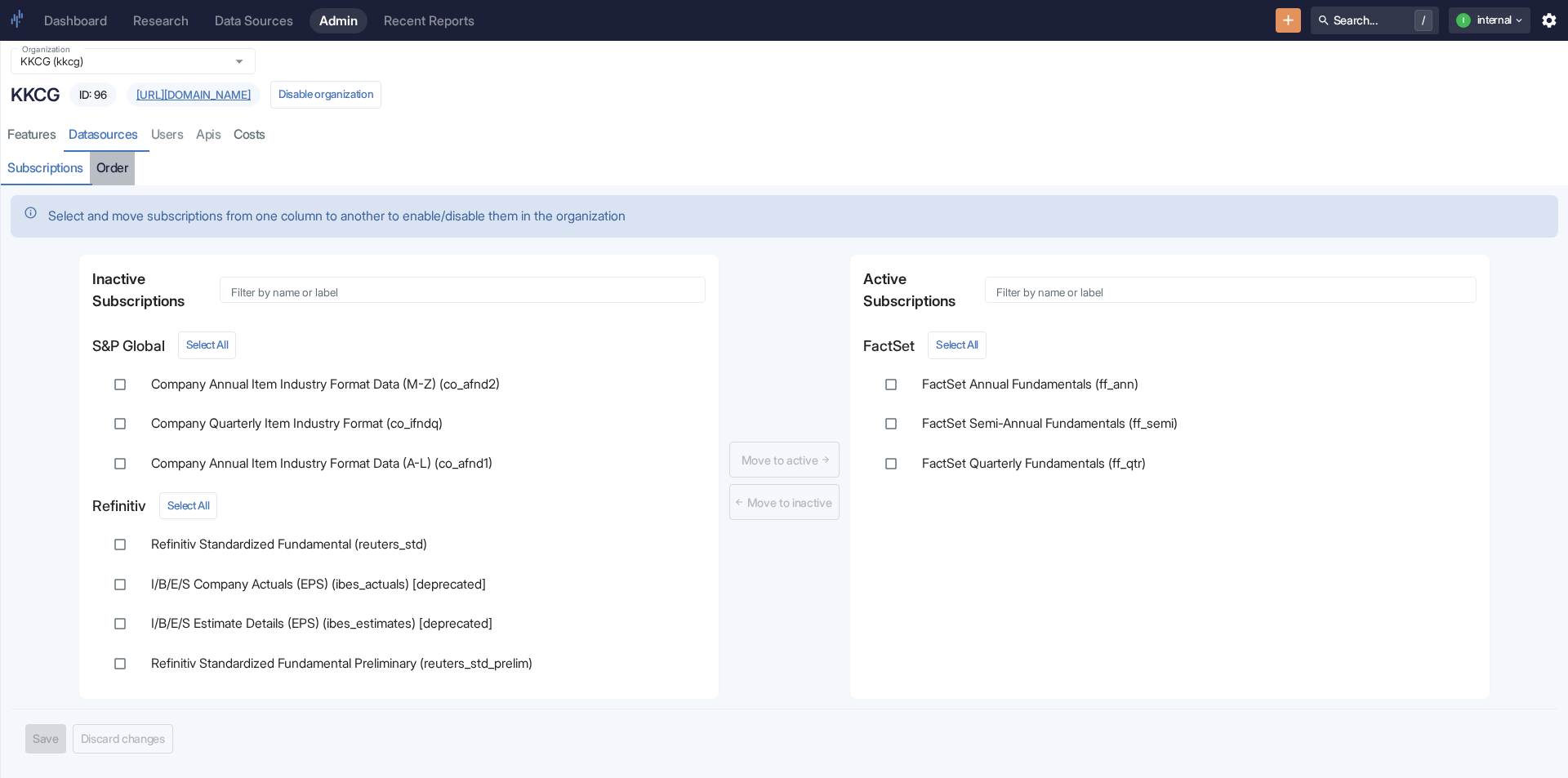
click at [109, 166] on link "Order" at bounding box center [113, 169] width 46 height 34
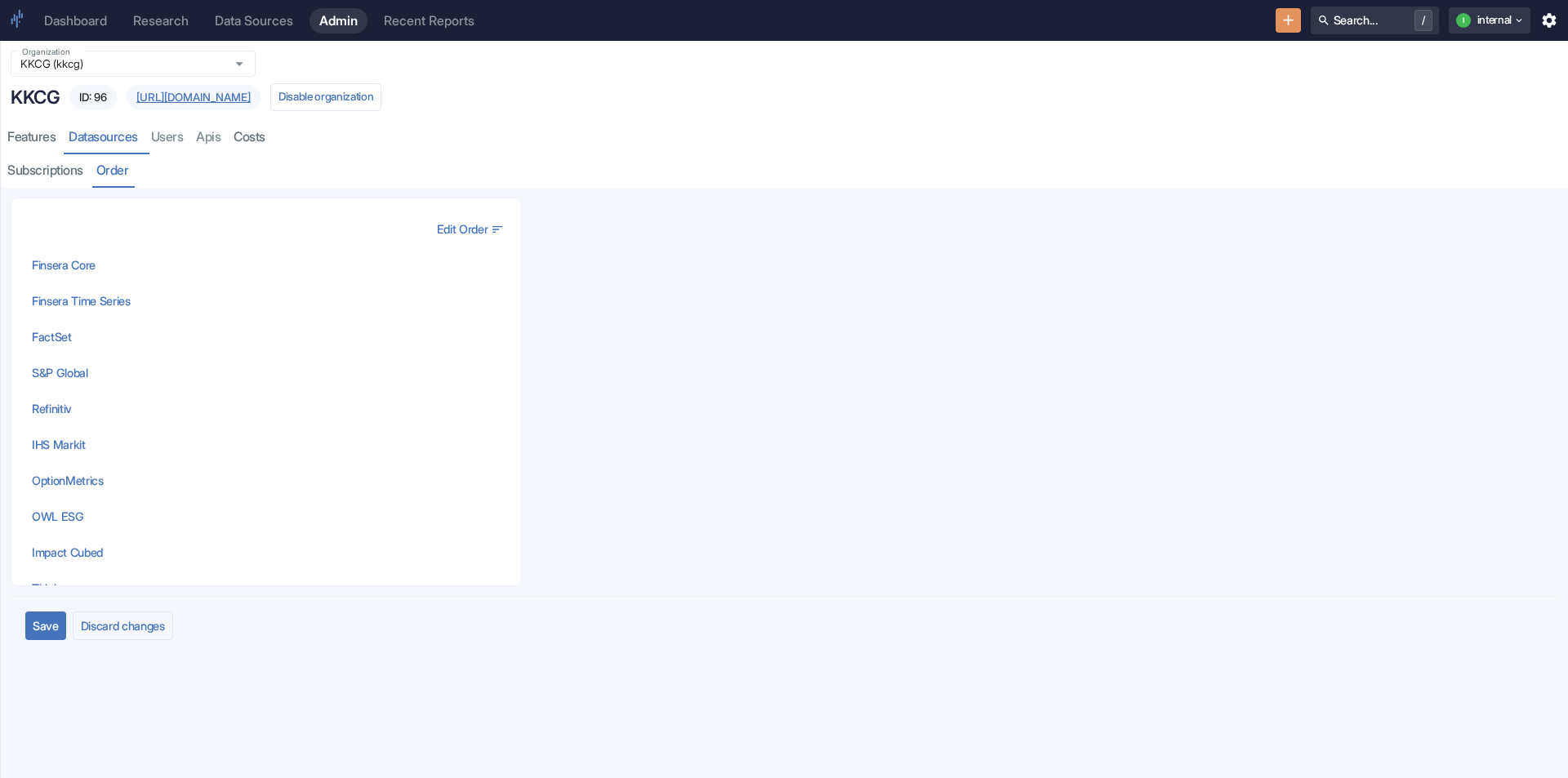
click at [170, 134] on div "features datasources users apis costs" at bounding box center [137, 137] width 271 height 34
click at [23, 173] on link "Subscriptions" at bounding box center [45, 170] width 89 height 34
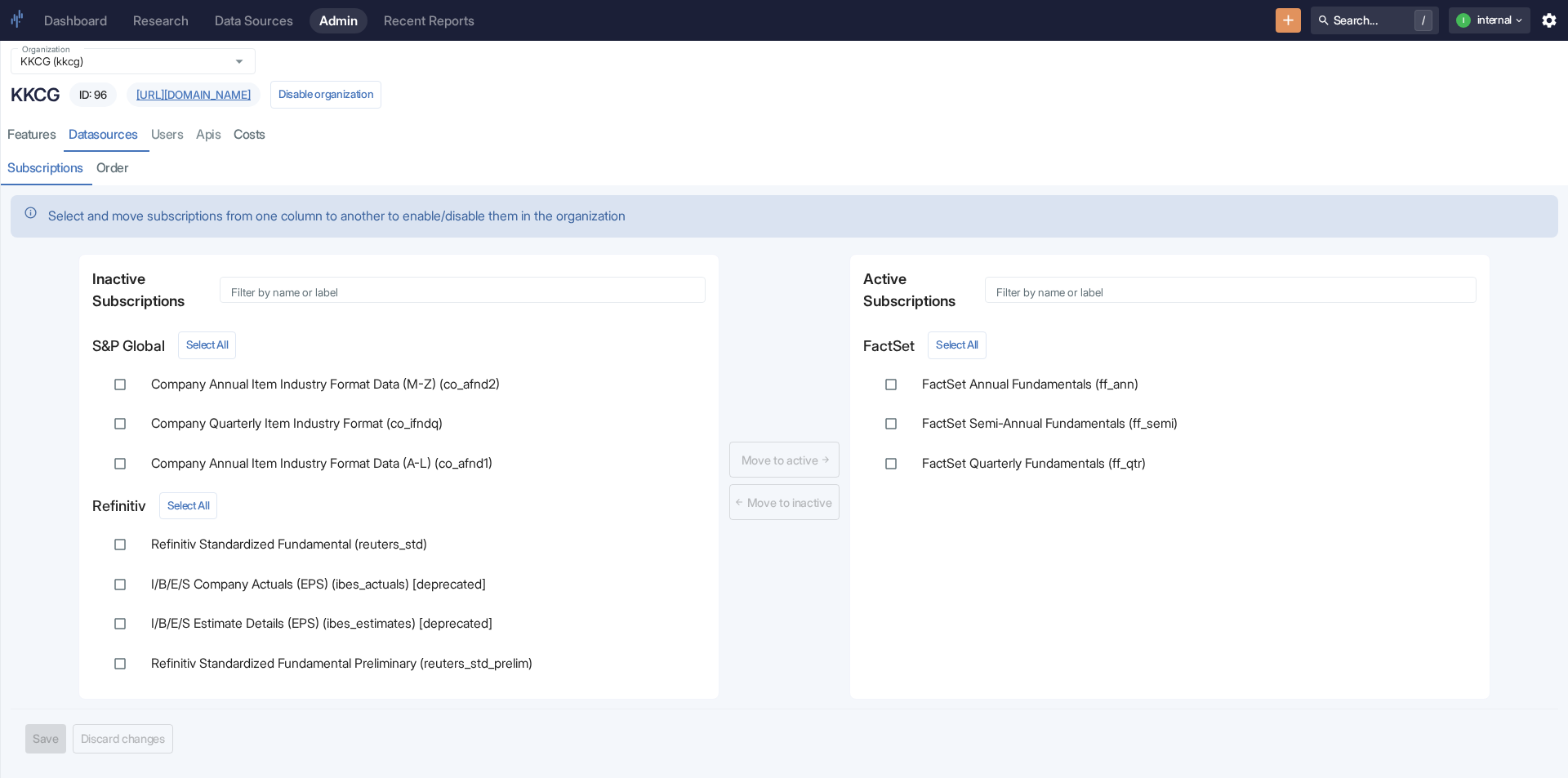
click at [662, 108] on div "Organization KKCG (kkcg) Organization KKCG ID: 96 https://kkcg.finsera.com Disa…" at bounding box center [784, 78] width 1567 height 80
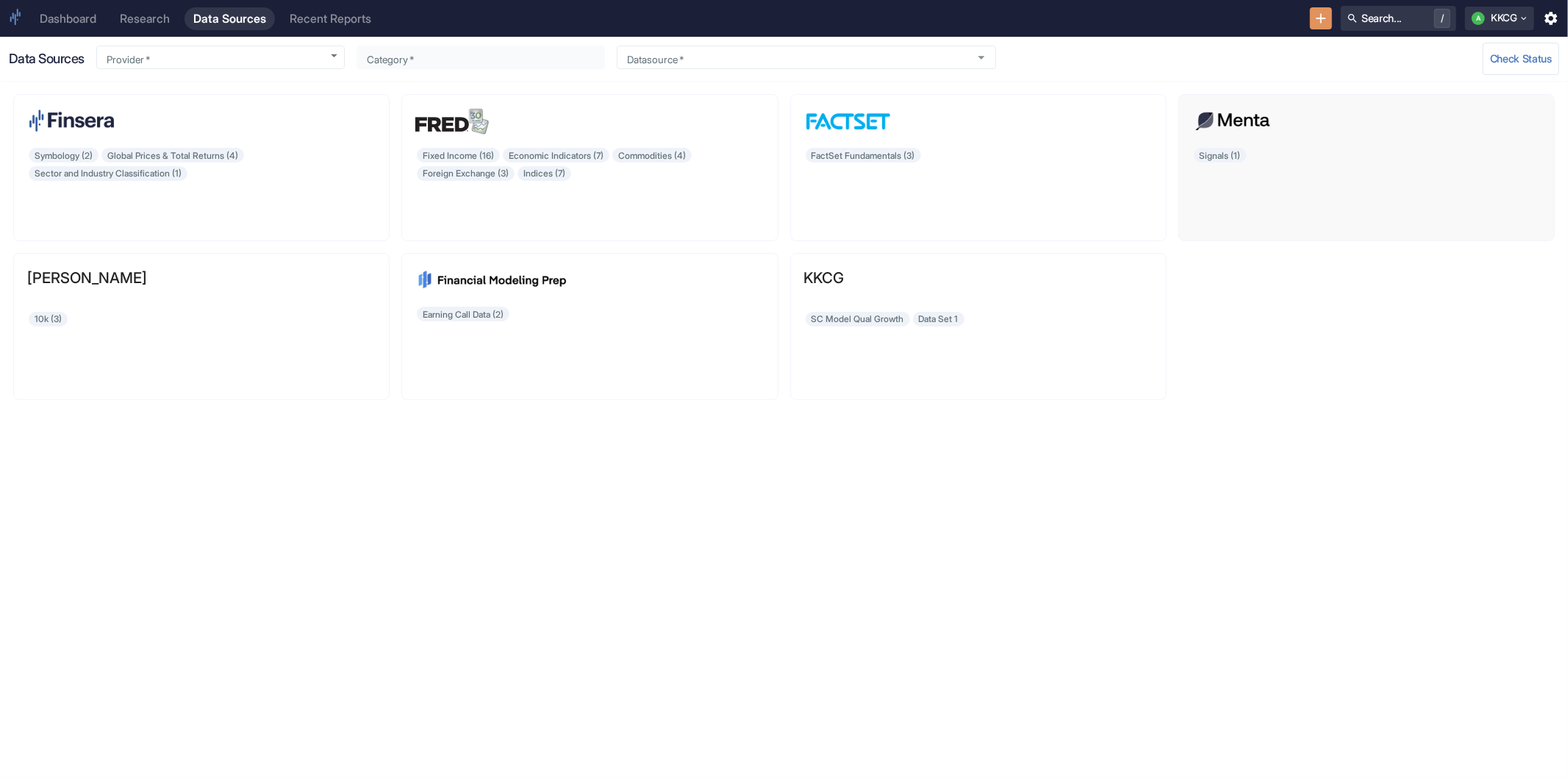
click at [1223, 158] on div "Signals (1)" at bounding box center [1367, 186] width 348 height 81
type input "Menta Capital"
type input "Signals"
type input "marketcap"
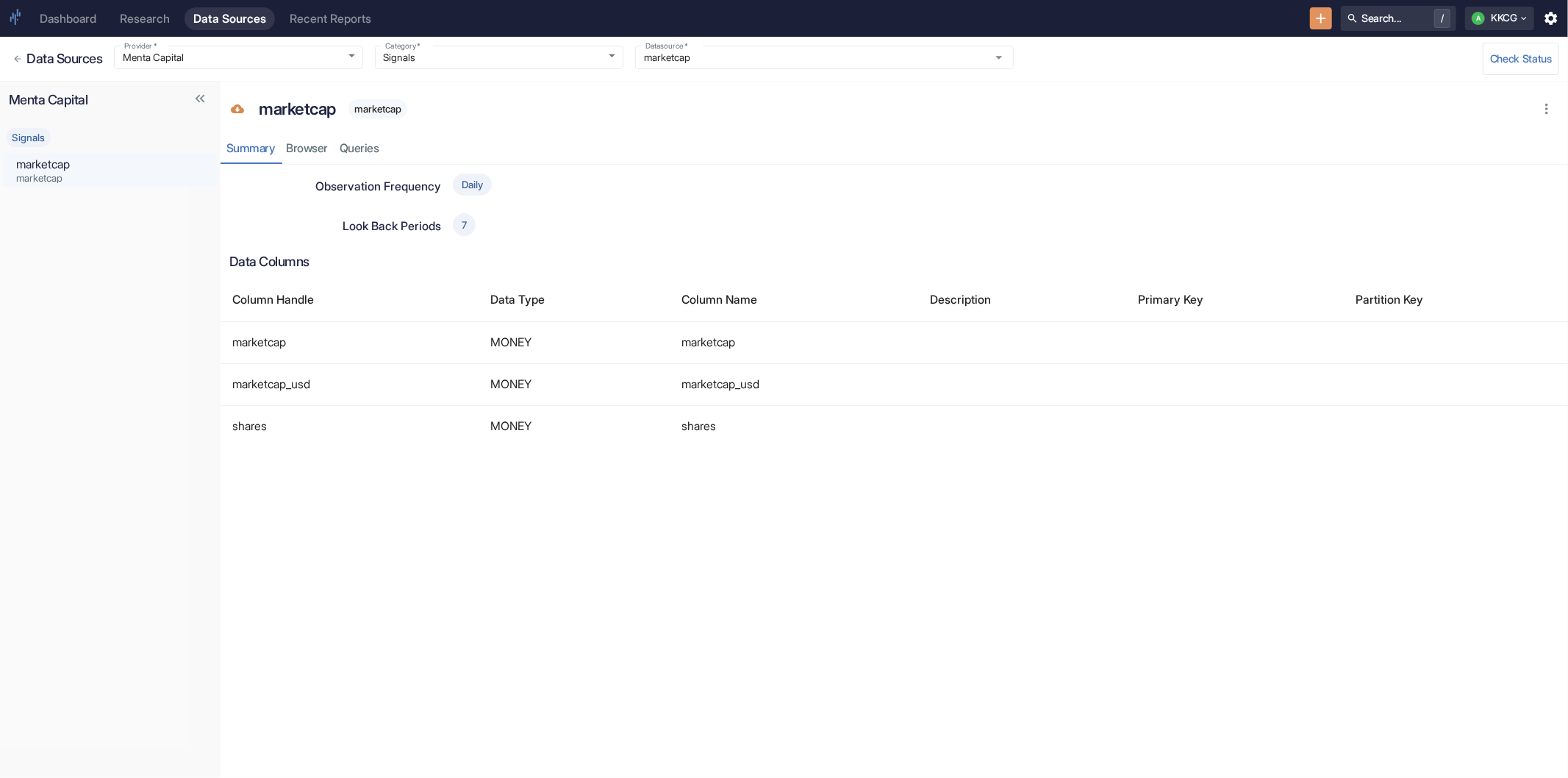
click at [210, 20] on div "Data Sources" at bounding box center [229, 18] width 73 height 14
click at [71, 164] on p "marketcap" at bounding box center [111, 164] width 188 height 17
click at [22, 57] on icon "Back to Datasets" at bounding box center [17, 59] width 10 height 10
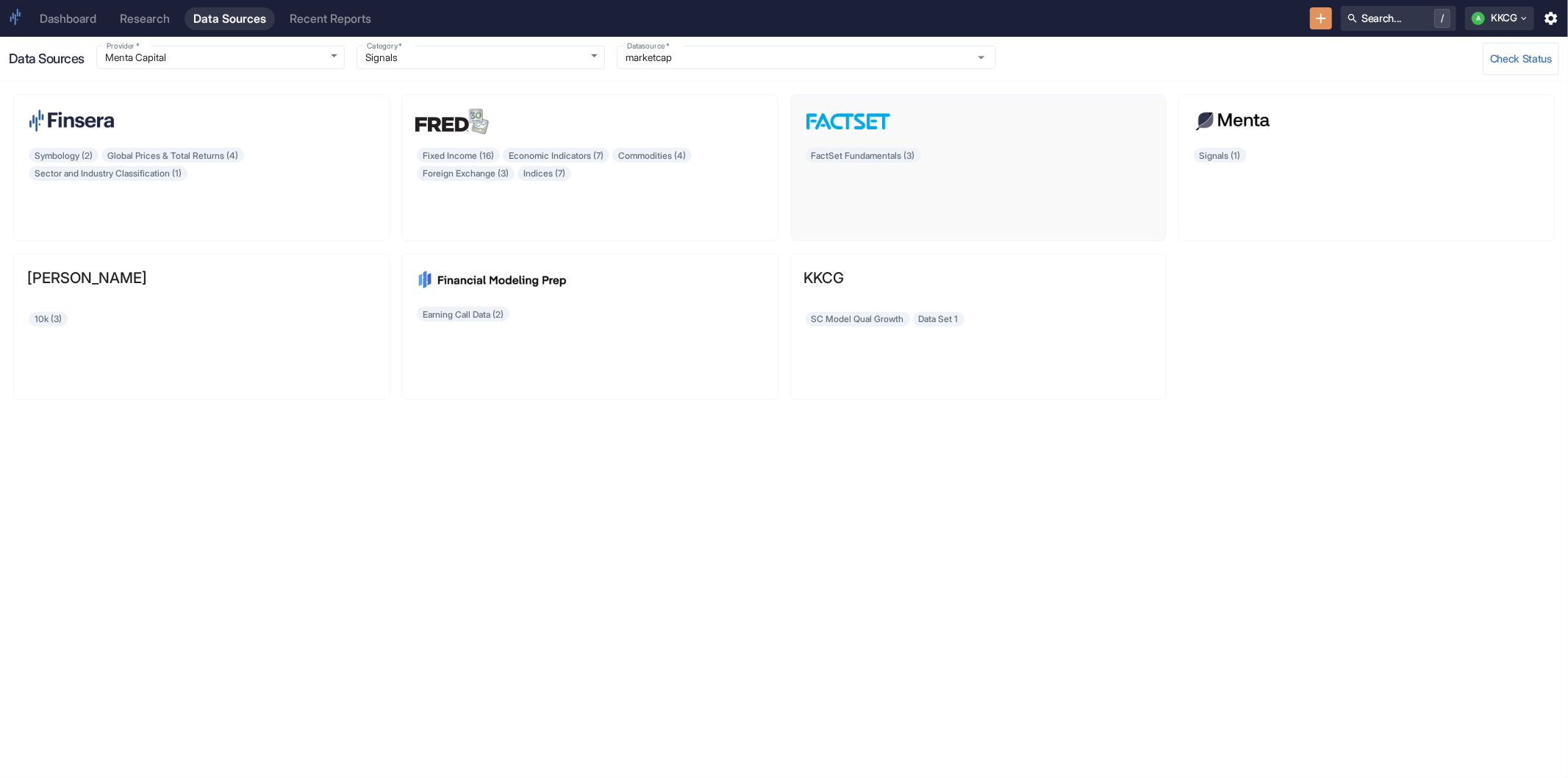
click at [846, 134] on img at bounding box center [849, 121] width 89 height 26
type input "FactSet"
type input "FactSet Fundamentals"
type input "FactSet Annual Fundamentals"
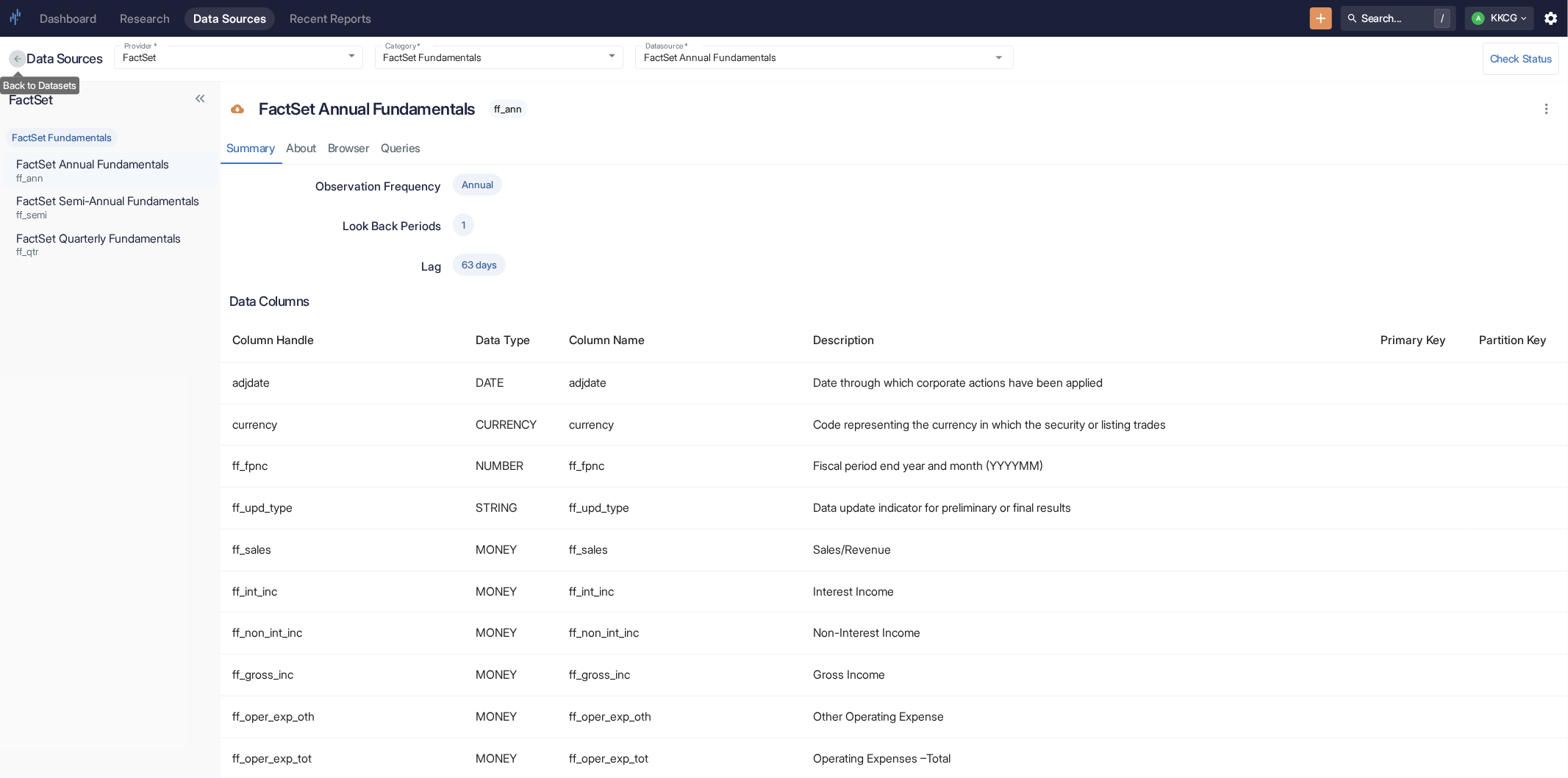
click at [19, 64] on button "Back to Datasets" at bounding box center [17, 59] width 17 height 17
